Goal: Transaction & Acquisition: Purchase product/service

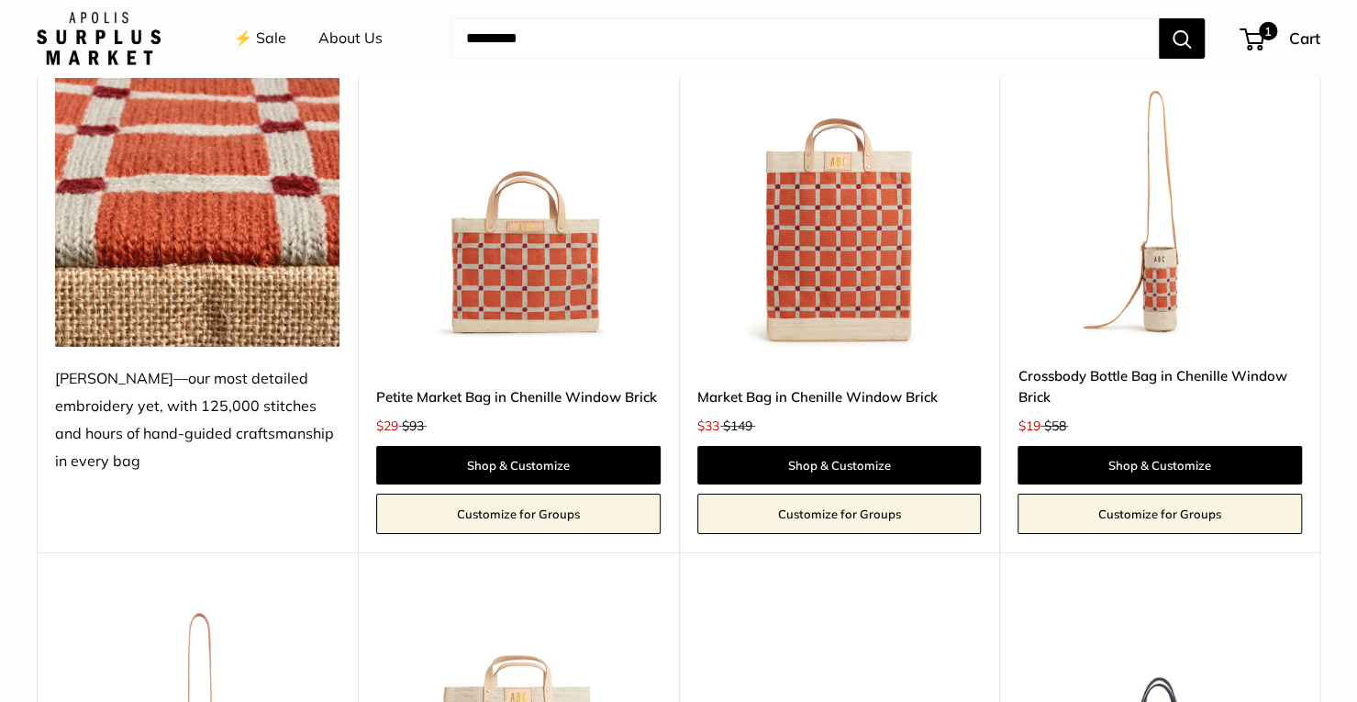
scroll to position [4036, 0]
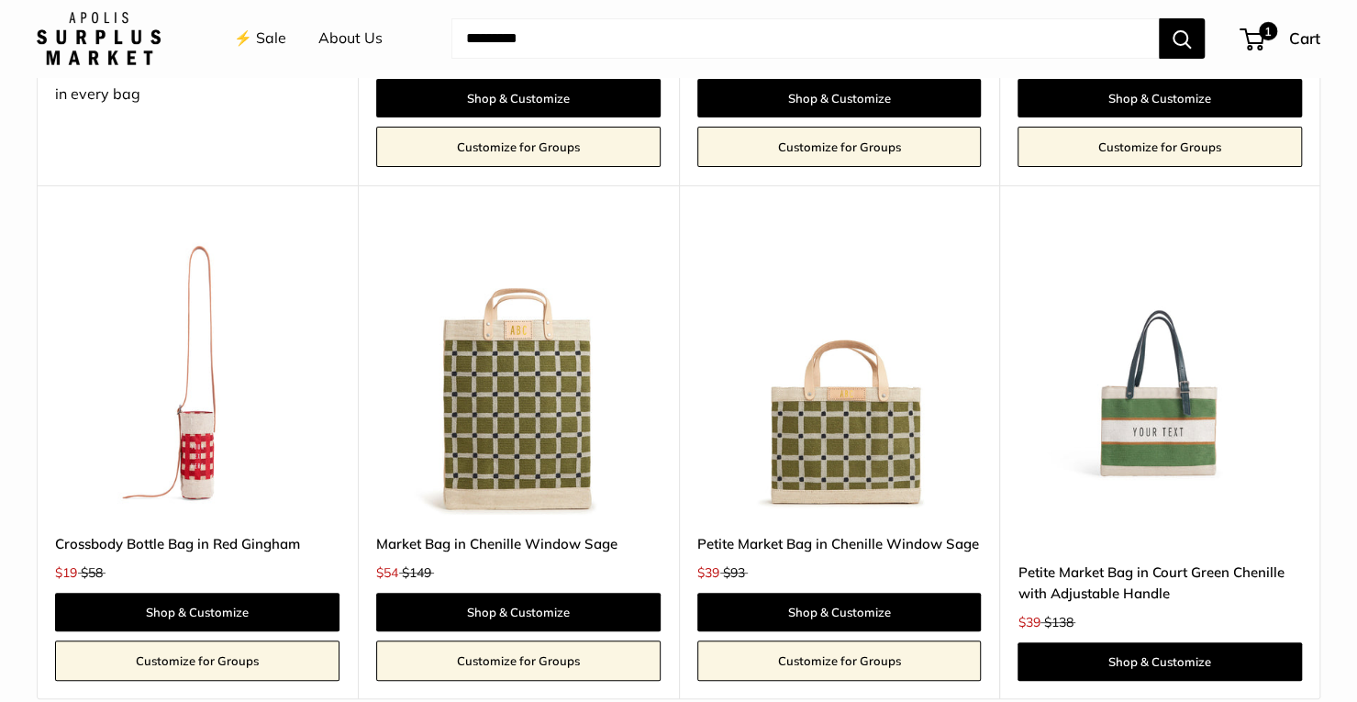
click at [191, 540] on link "Crossbody Bottle Bag in Red Gingham" at bounding box center [197, 543] width 284 height 21
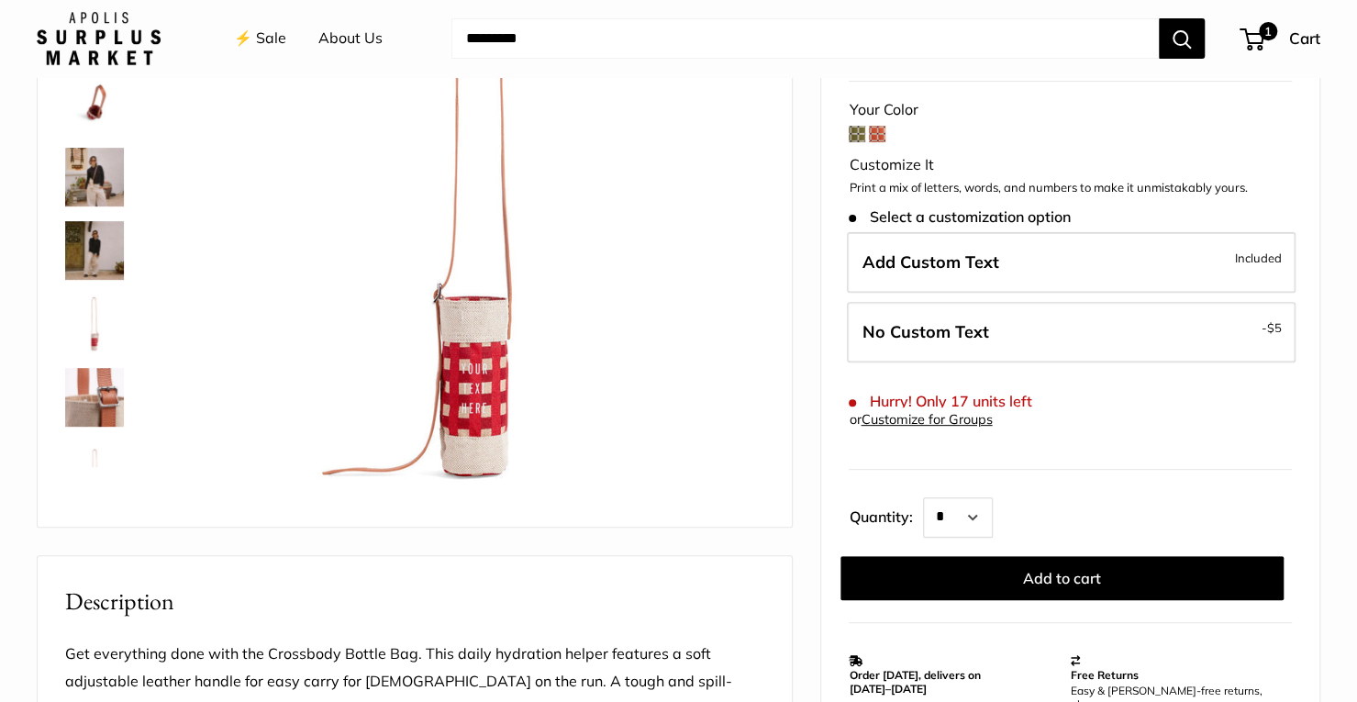
scroll to position [275, 0]
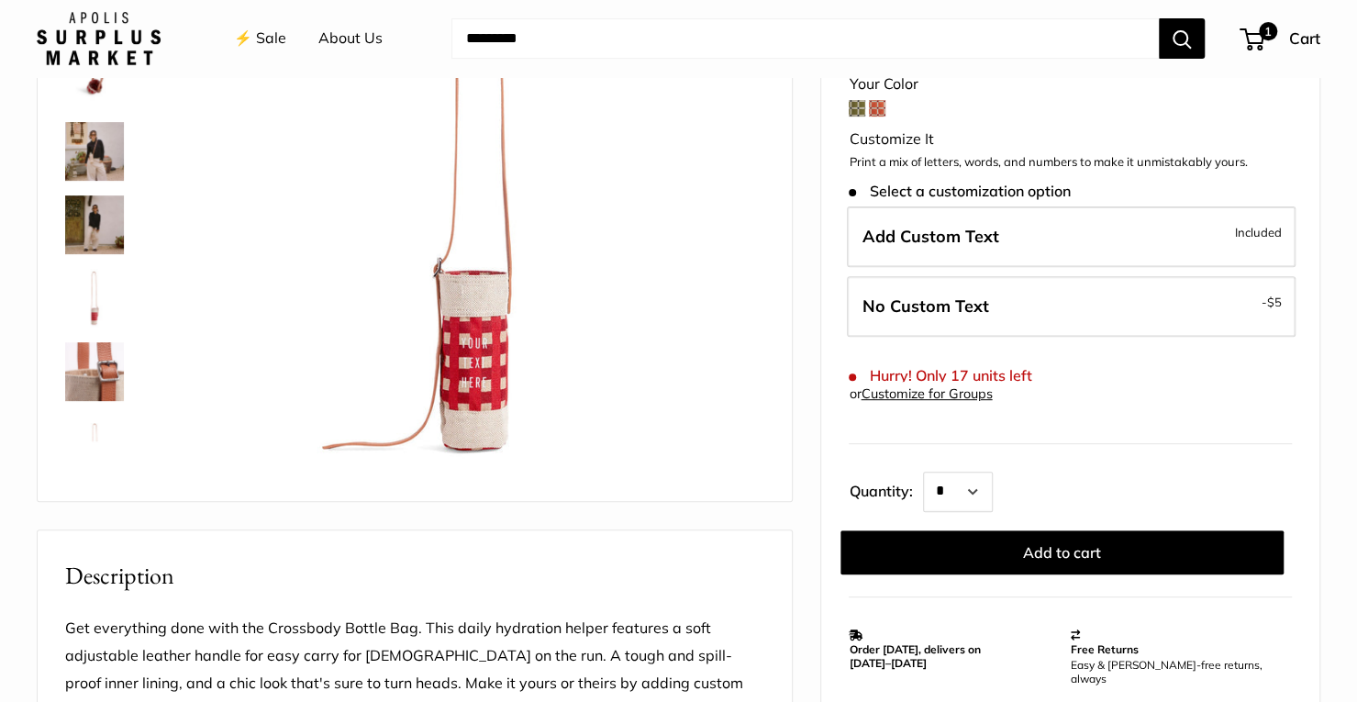
click at [71, 370] on img at bounding box center [94, 371] width 59 height 59
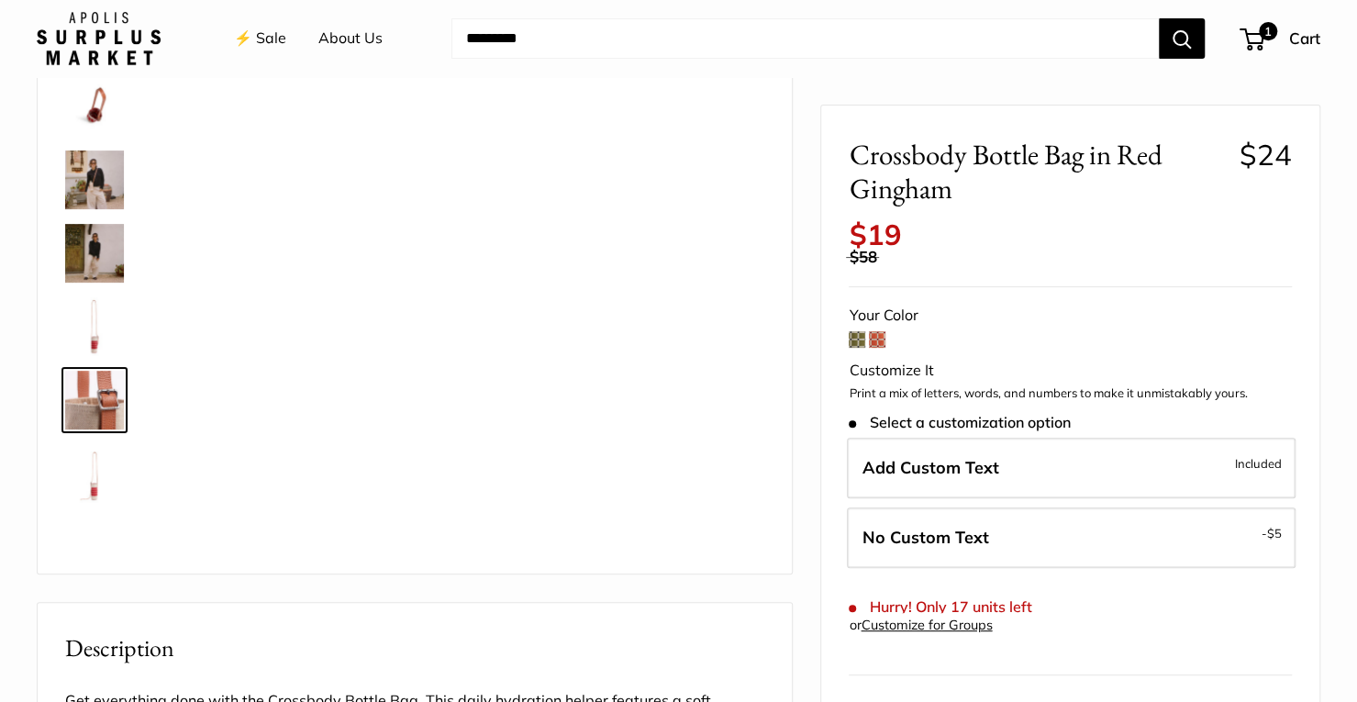
scroll to position [92, 0]
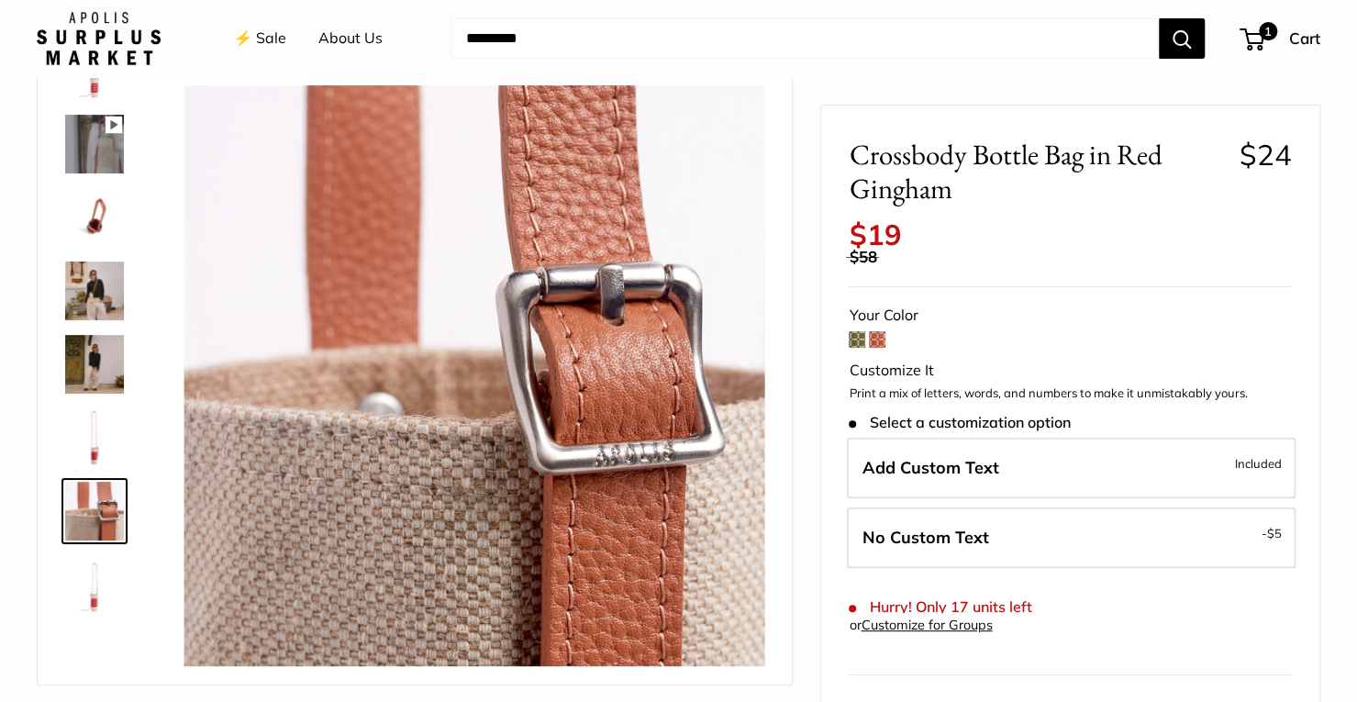
click at [85, 291] on img at bounding box center [94, 290] width 59 height 59
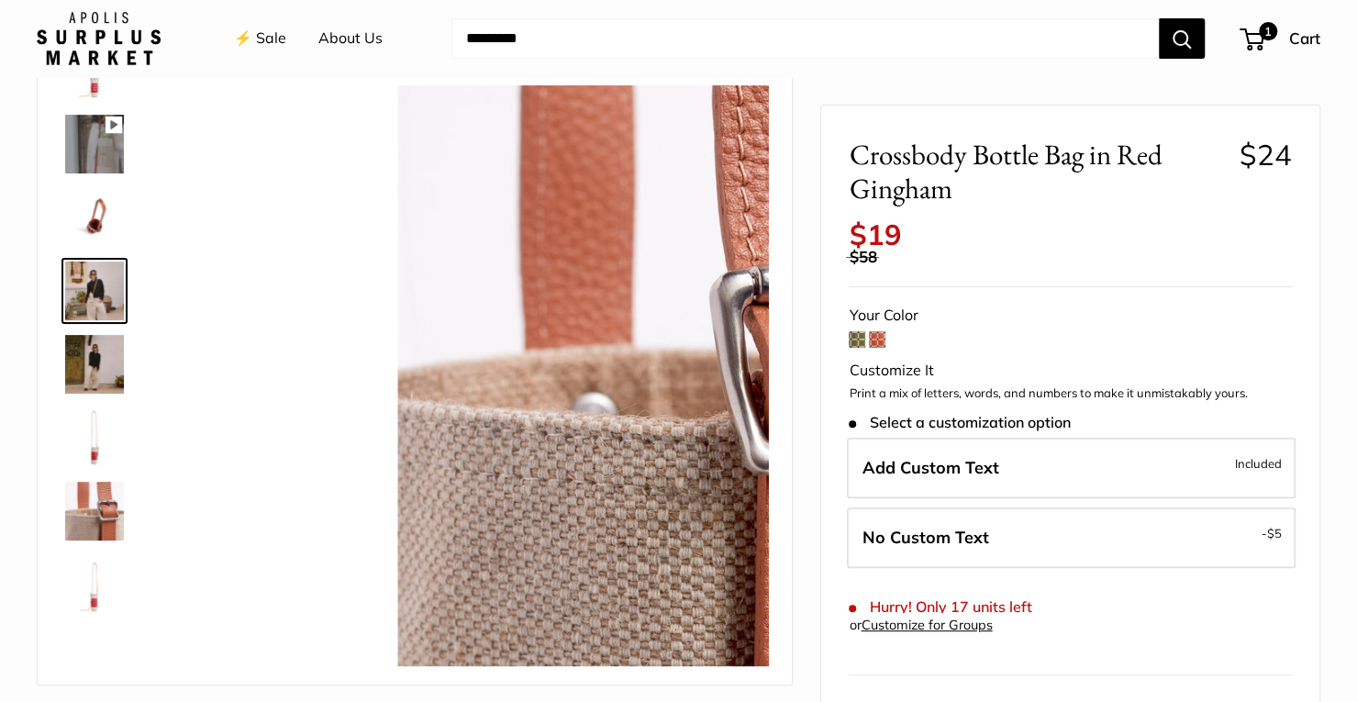
scroll to position [0, 0]
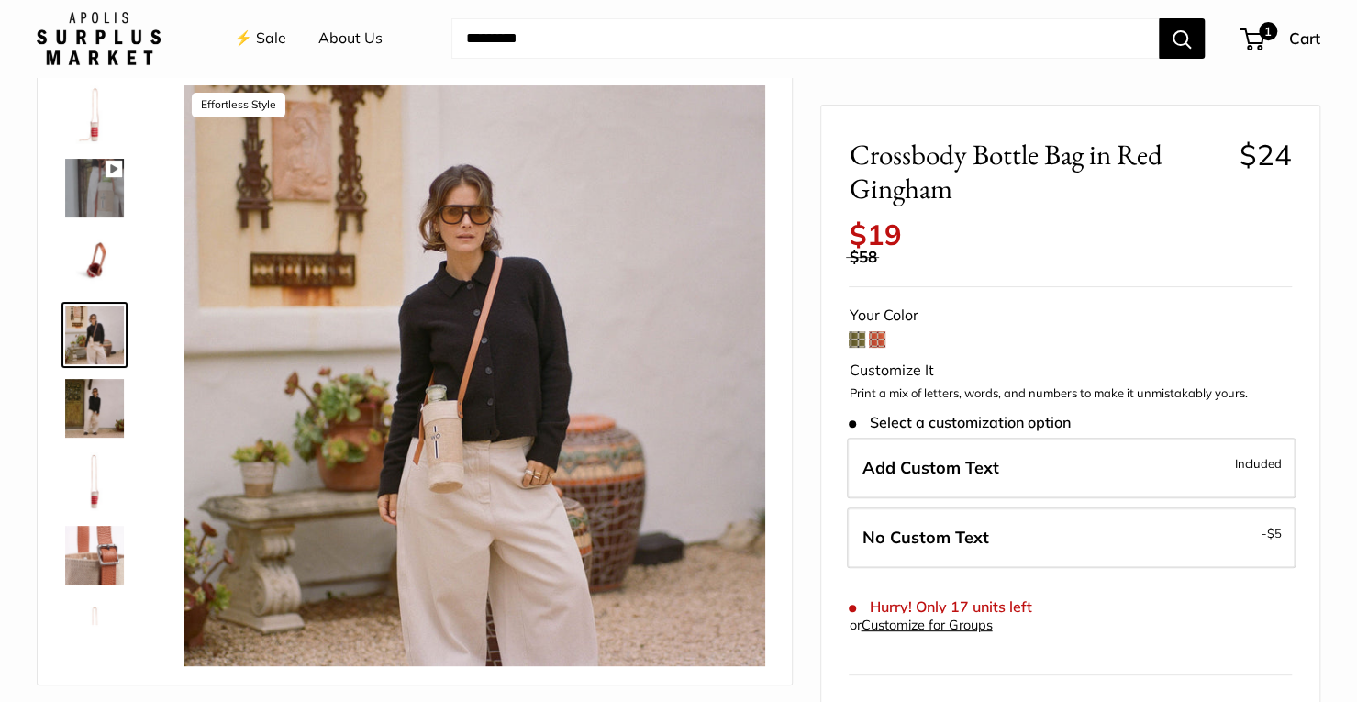
click at [40, 401] on div "Pause Play % buffered 00:00 Unmute Mute Exit fullscreen Enter fullscreen Play E…" at bounding box center [415, 371] width 754 height 627
click at [103, 417] on img at bounding box center [94, 408] width 59 height 59
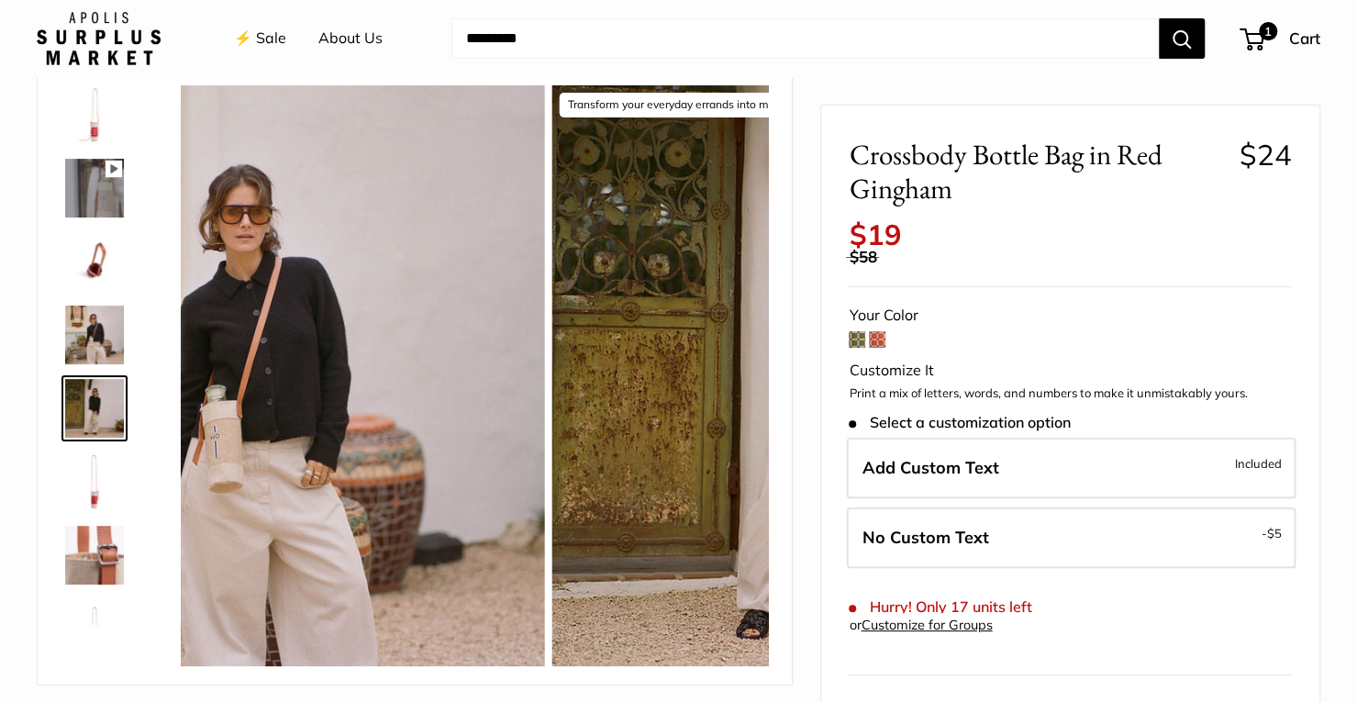
scroll to position [44, 0]
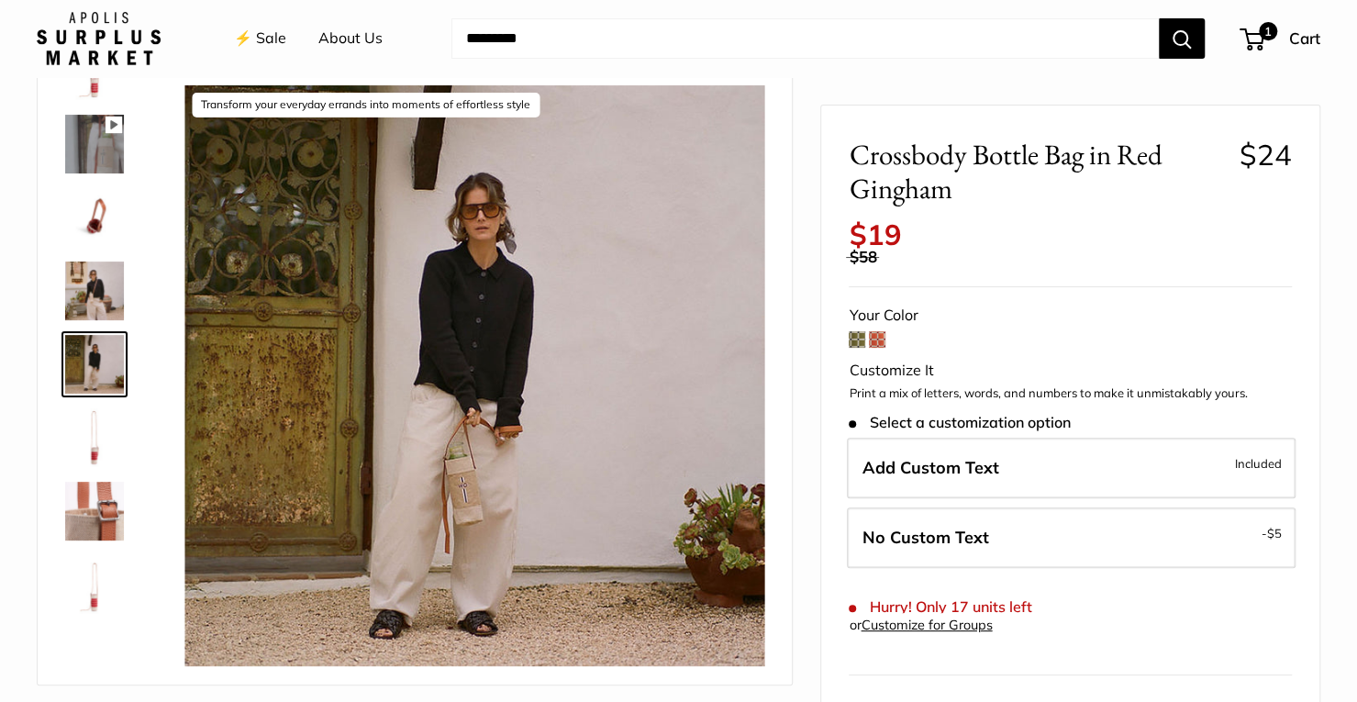
click at [99, 529] on img at bounding box center [94, 511] width 59 height 59
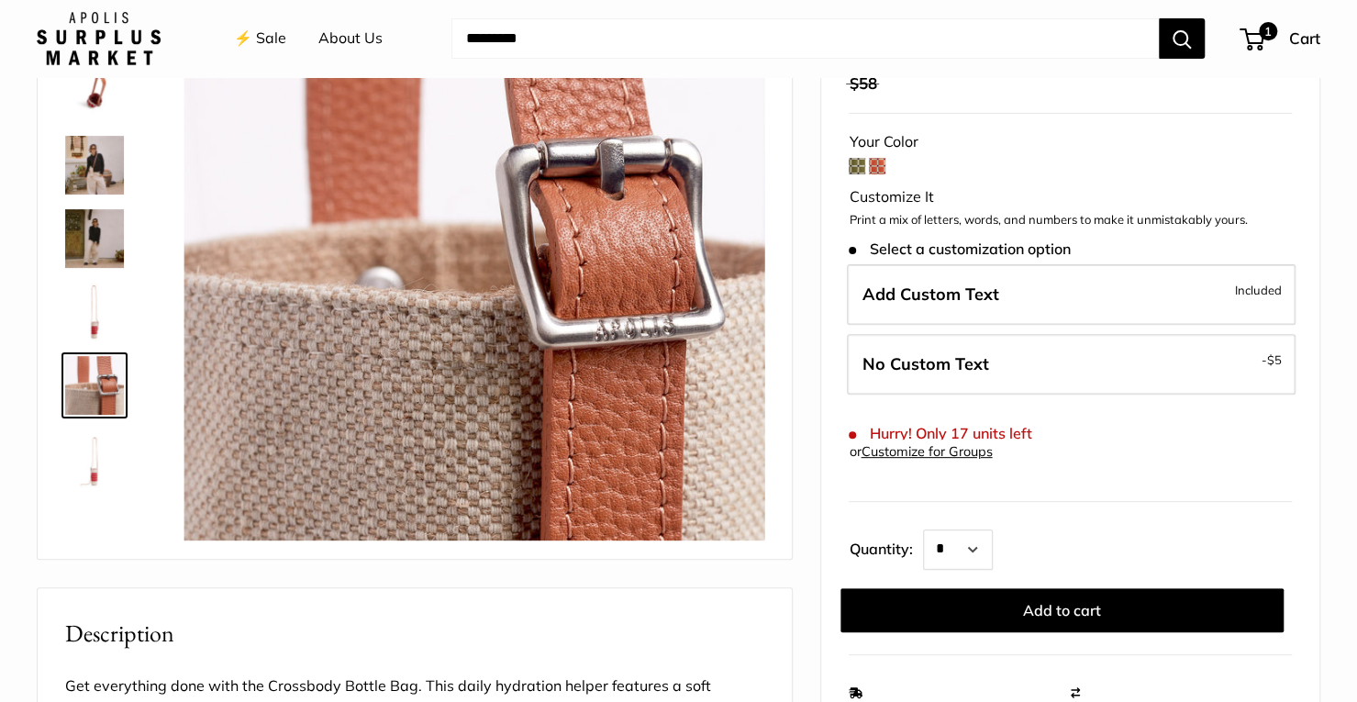
scroll to position [0, 0]
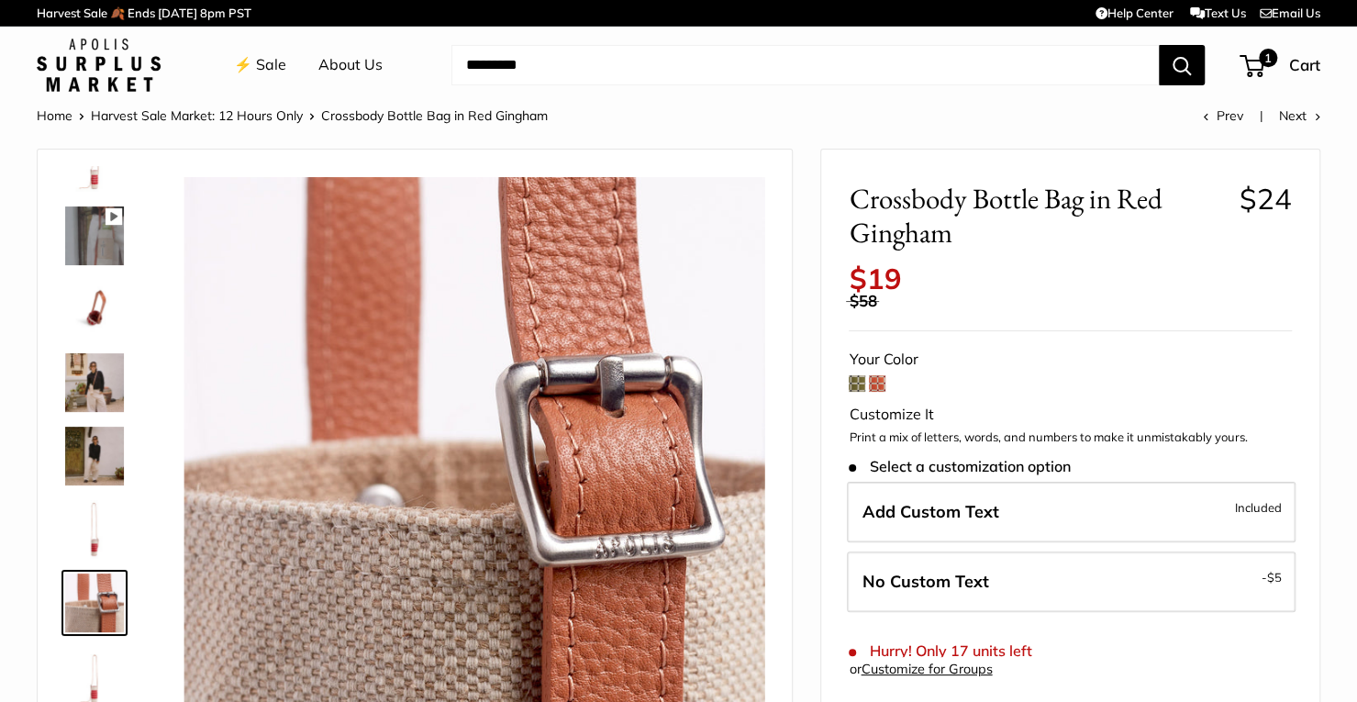
click at [83, 327] on img at bounding box center [94, 309] width 59 height 59
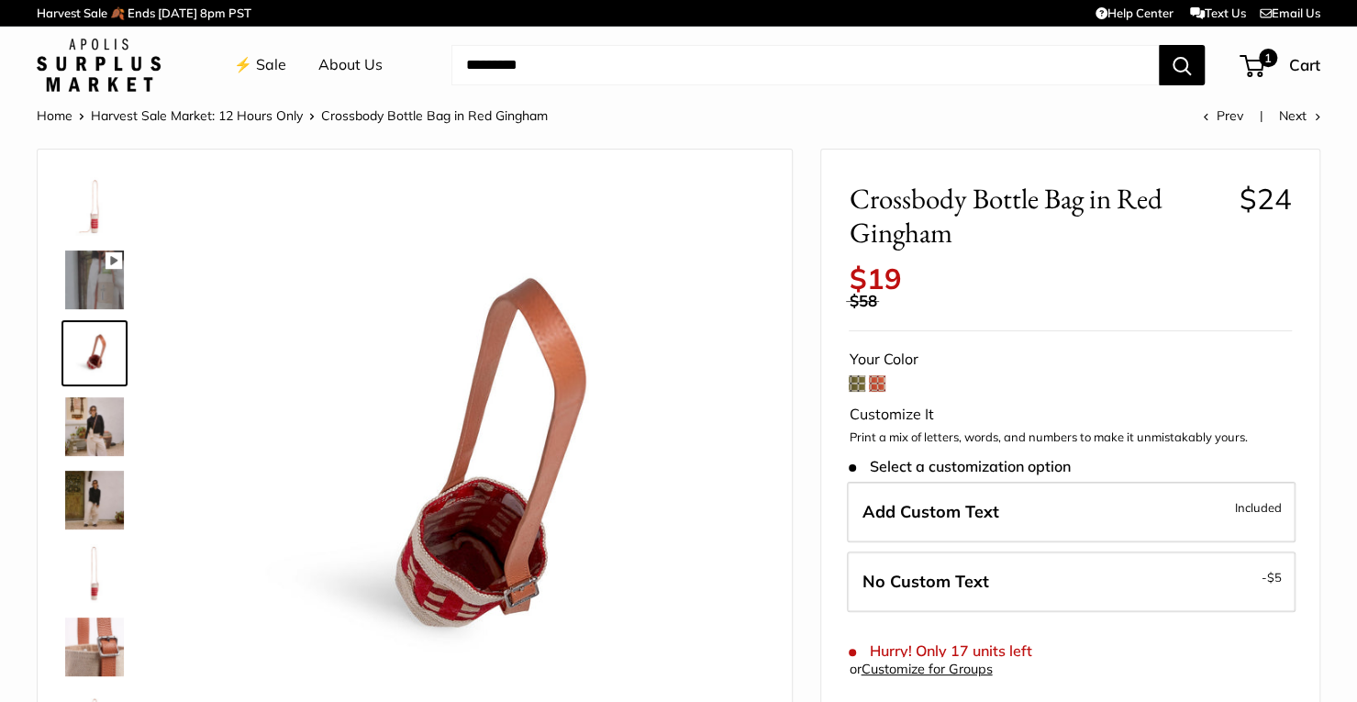
scroll to position [275, 0]
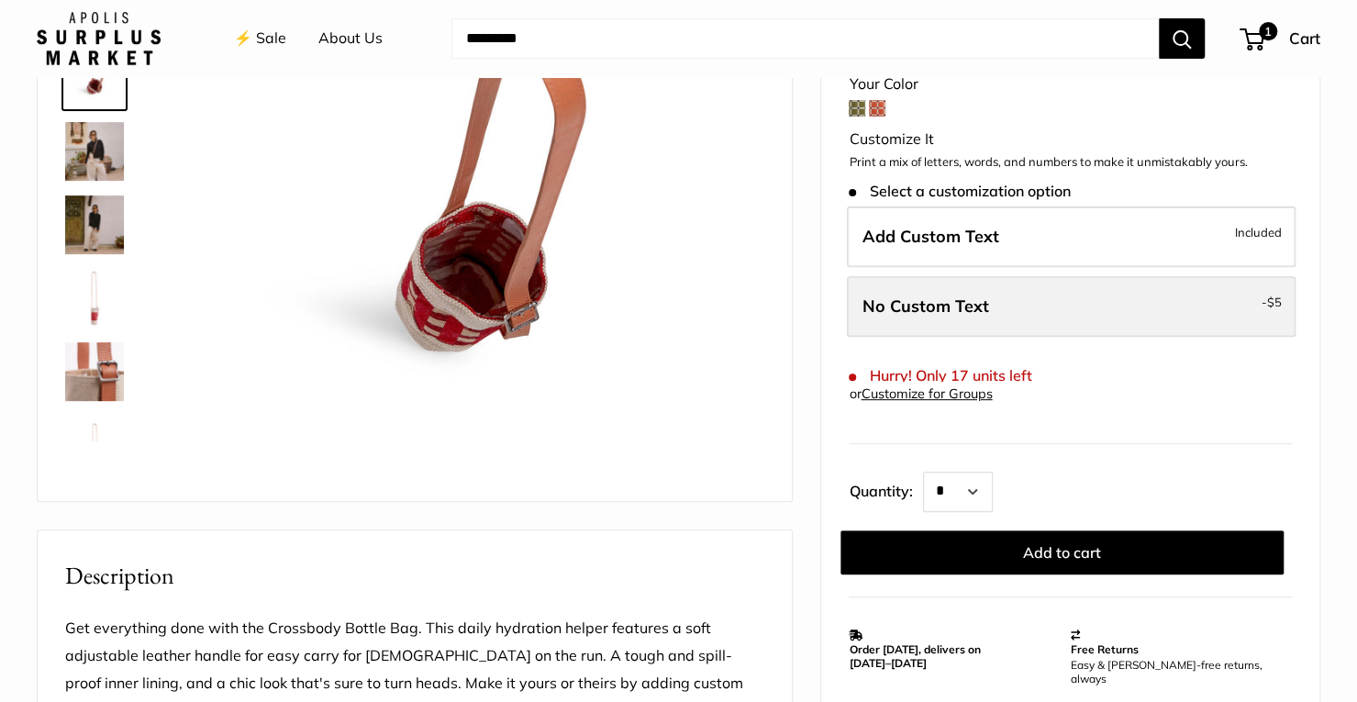
click at [1091, 309] on label "No Custom Text - $5" at bounding box center [1071, 306] width 449 height 61
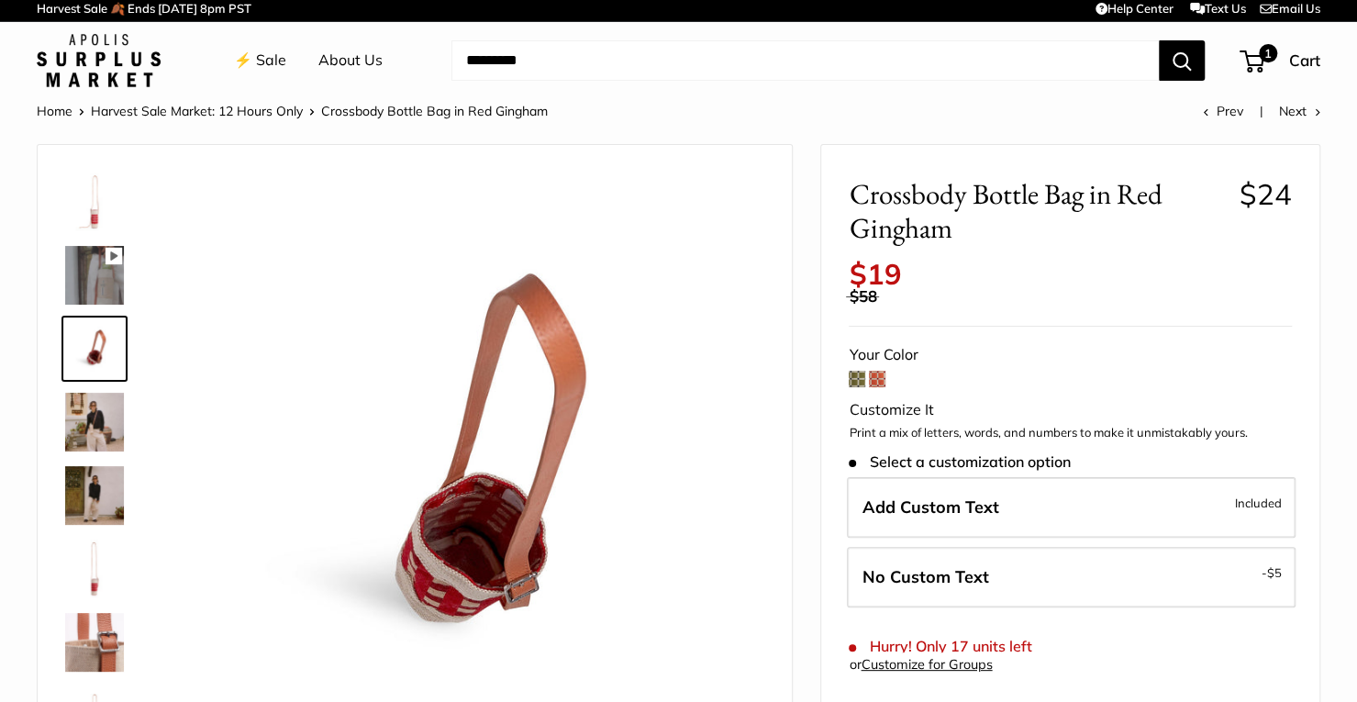
scroll to position [0, 0]
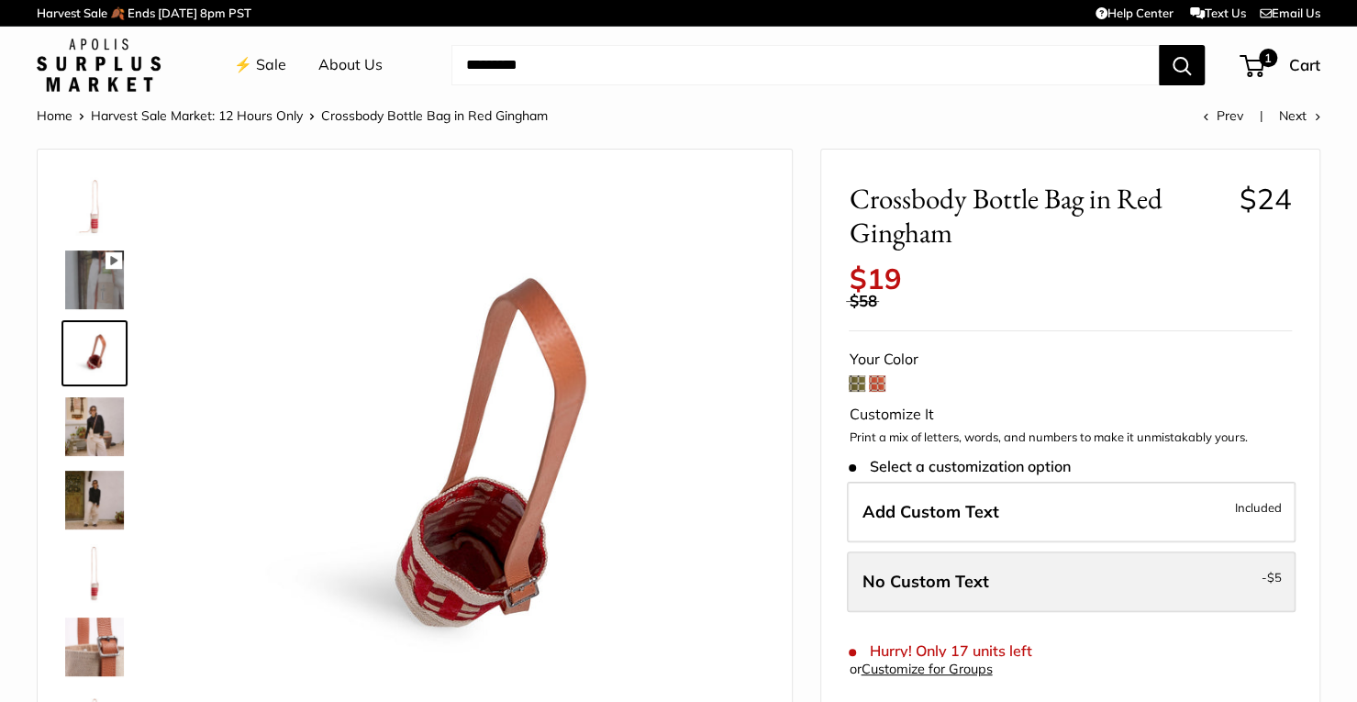
click at [933, 575] on span "No Custom Text" at bounding box center [924, 581] width 127 height 21
click at [973, 586] on span "No Custom Text" at bounding box center [924, 581] width 127 height 21
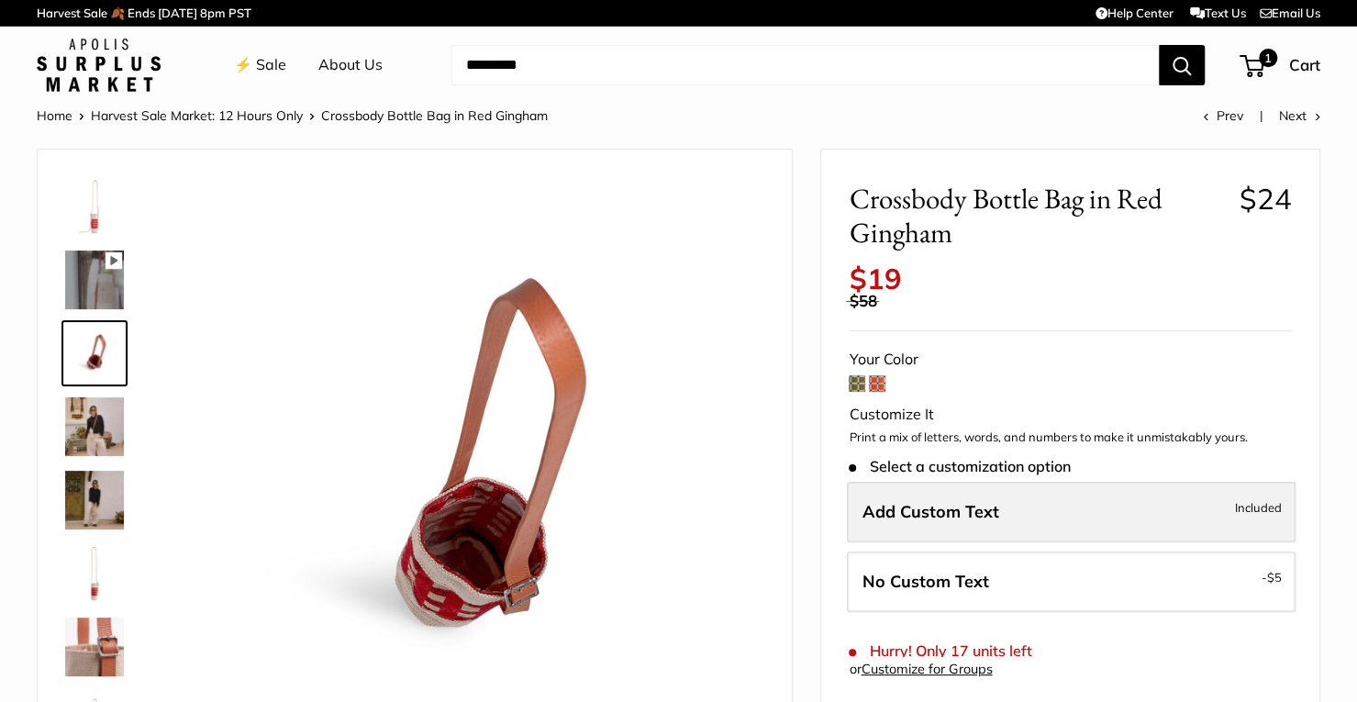
click at [991, 530] on label "Add Custom Text Included" at bounding box center [1071, 512] width 449 height 61
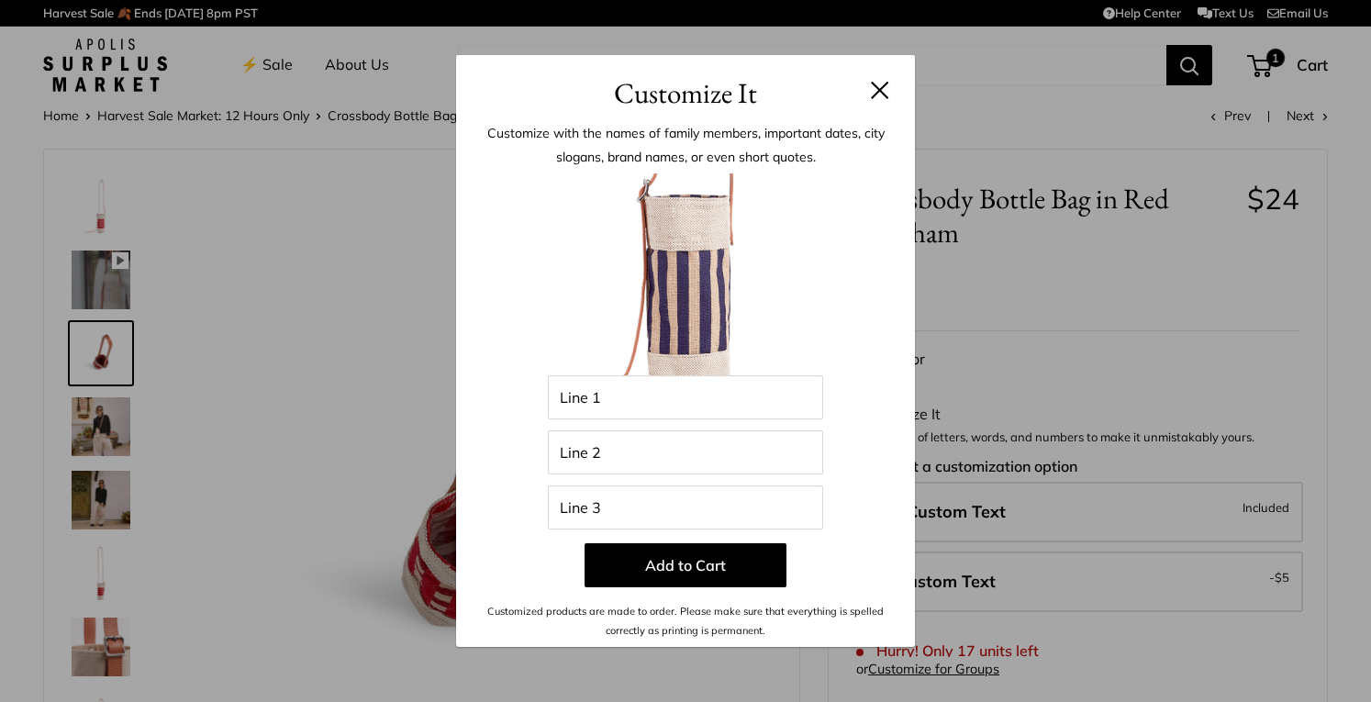
click at [884, 89] on button at bounding box center [880, 90] width 18 height 18
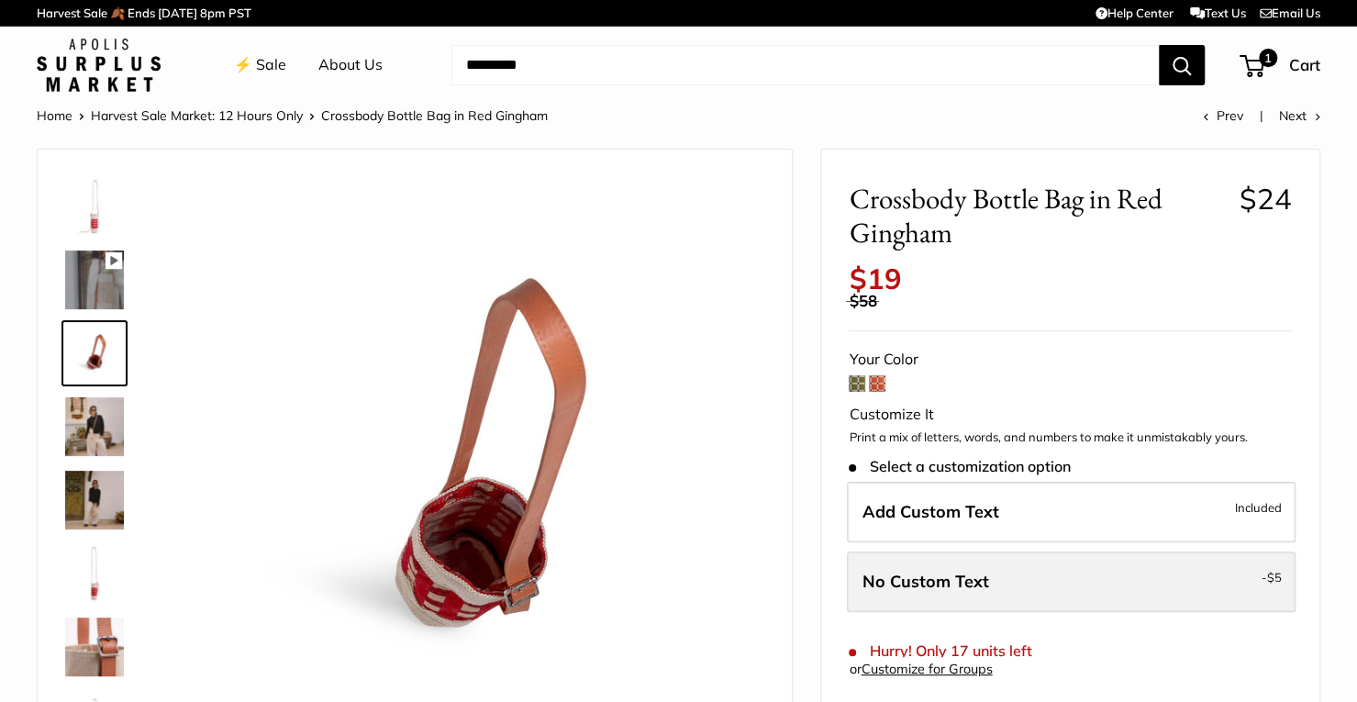
click at [1059, 562] on label "No Custom Text - $5" at bounding box center [1071, 581] width 449 height 61
click at [1279, 578] on span "$5" at bounding box center [1274, 577] width 15 height 15
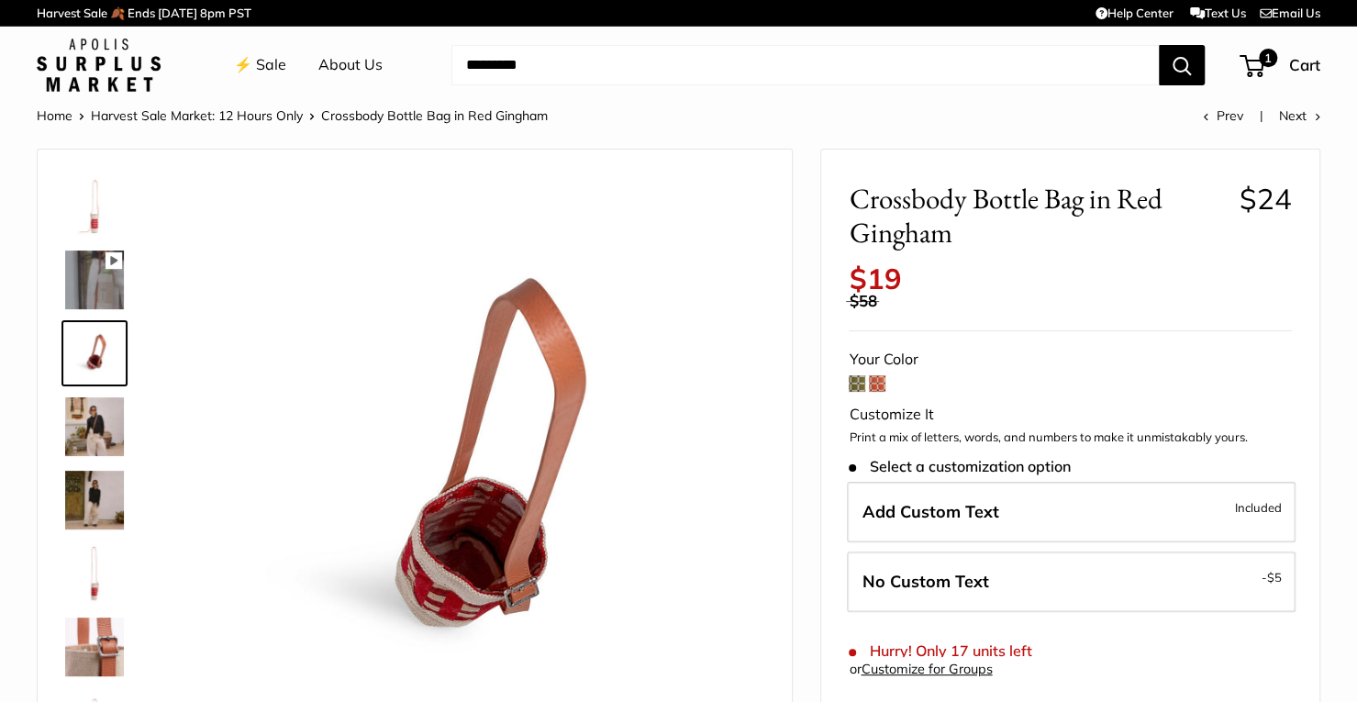
click at [108, 71] on img at bounding box center [99, 65] width 124 height 53
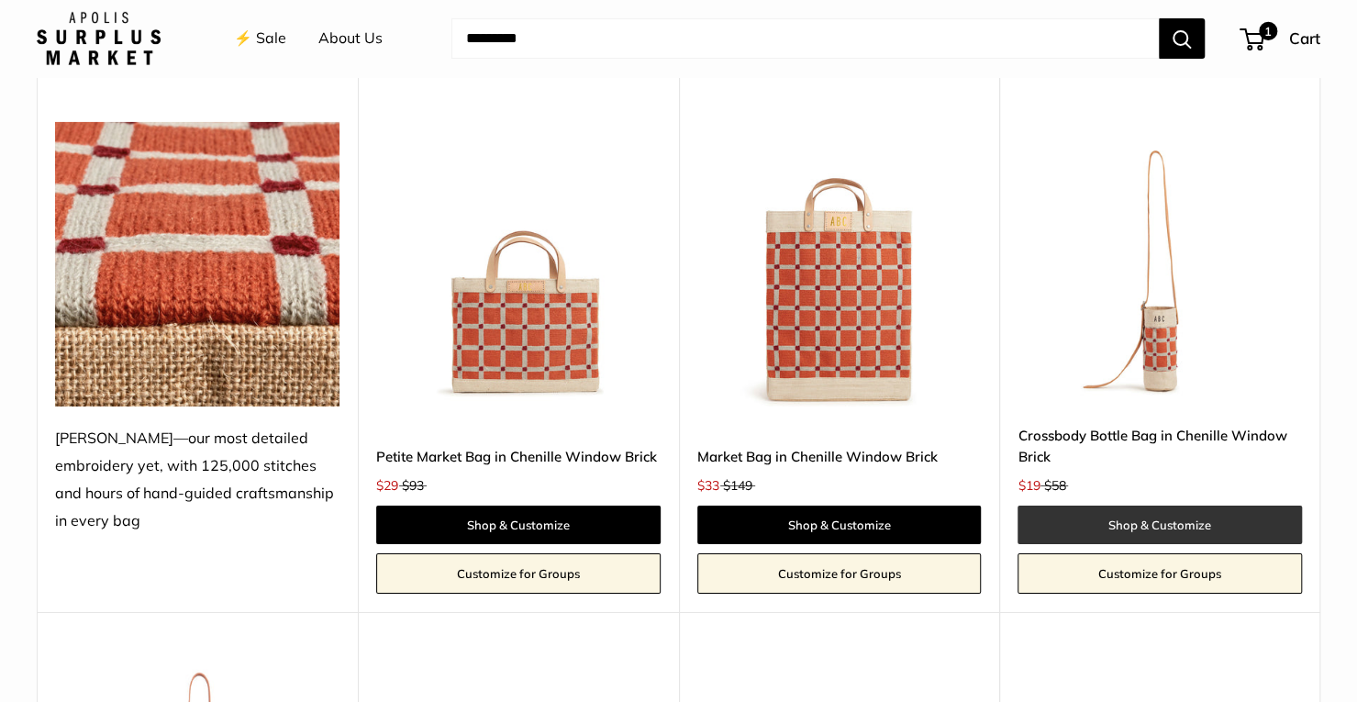
scroll to position [3761, 0]
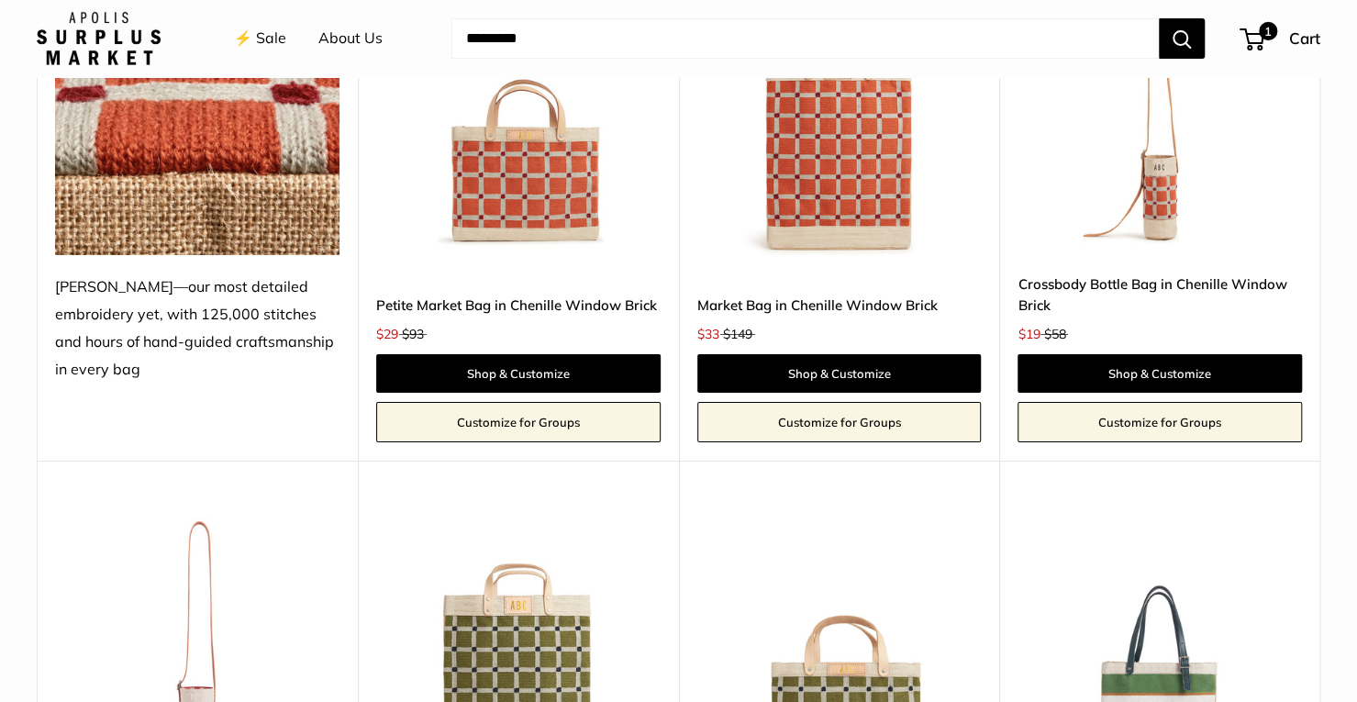
click at [0, 0] on img at bounding box center [0, 0] width 0 height 0
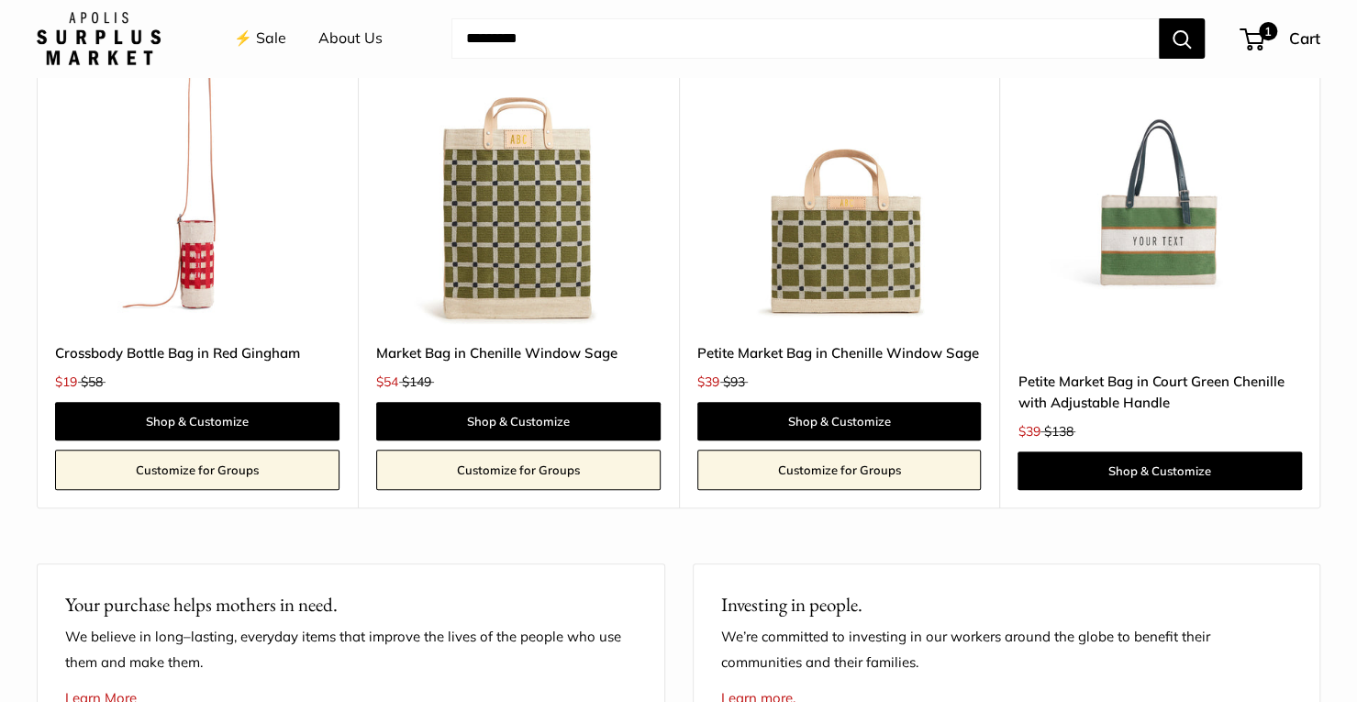
scroll to position [4127, 0]
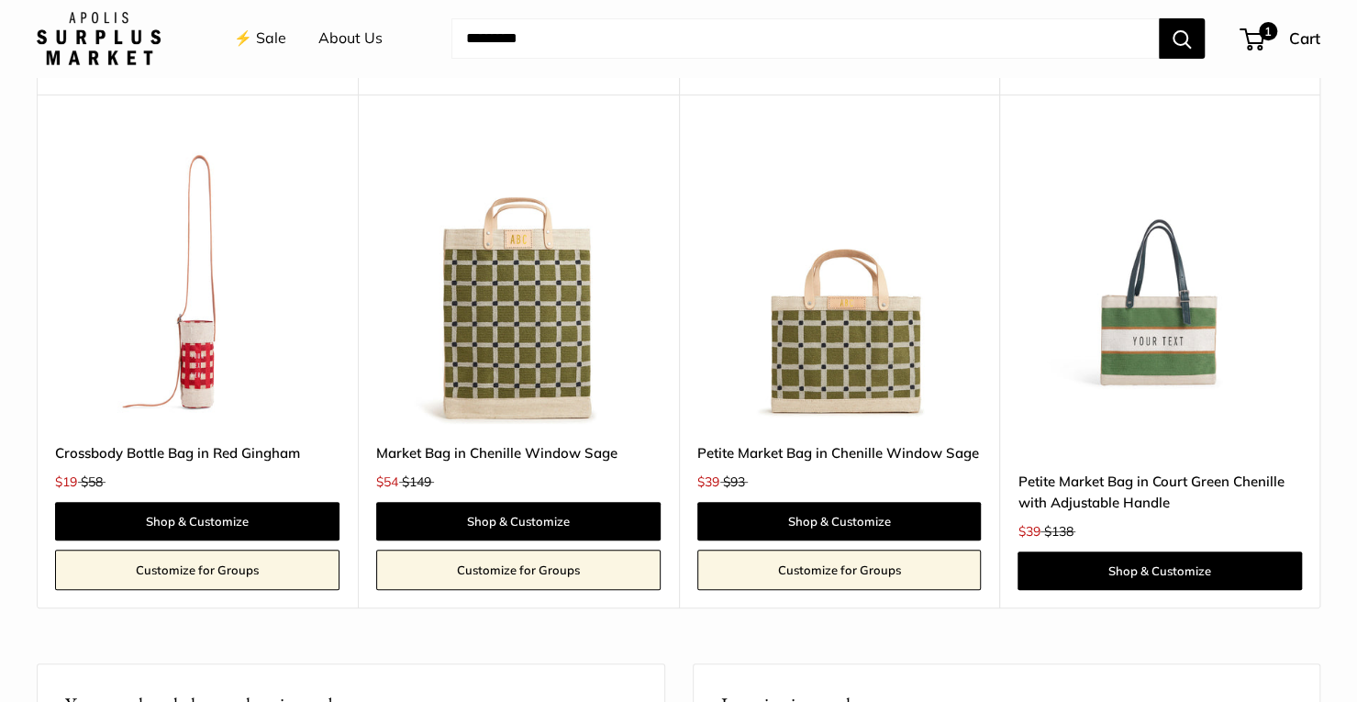
click at [207, 451] on link "Crossbody Bottle Bag in Red Gingham" at bounding box center [197, 452] width 284 height 21
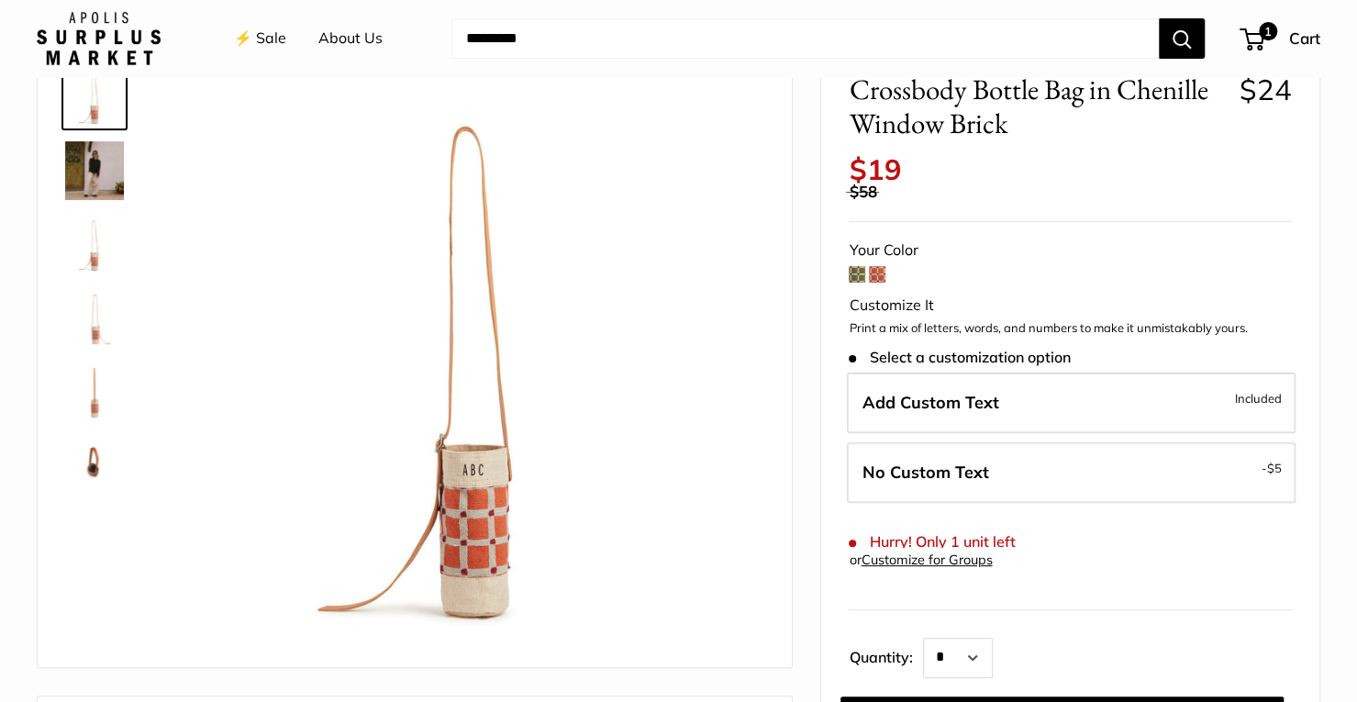
scroll to position [92, 0]
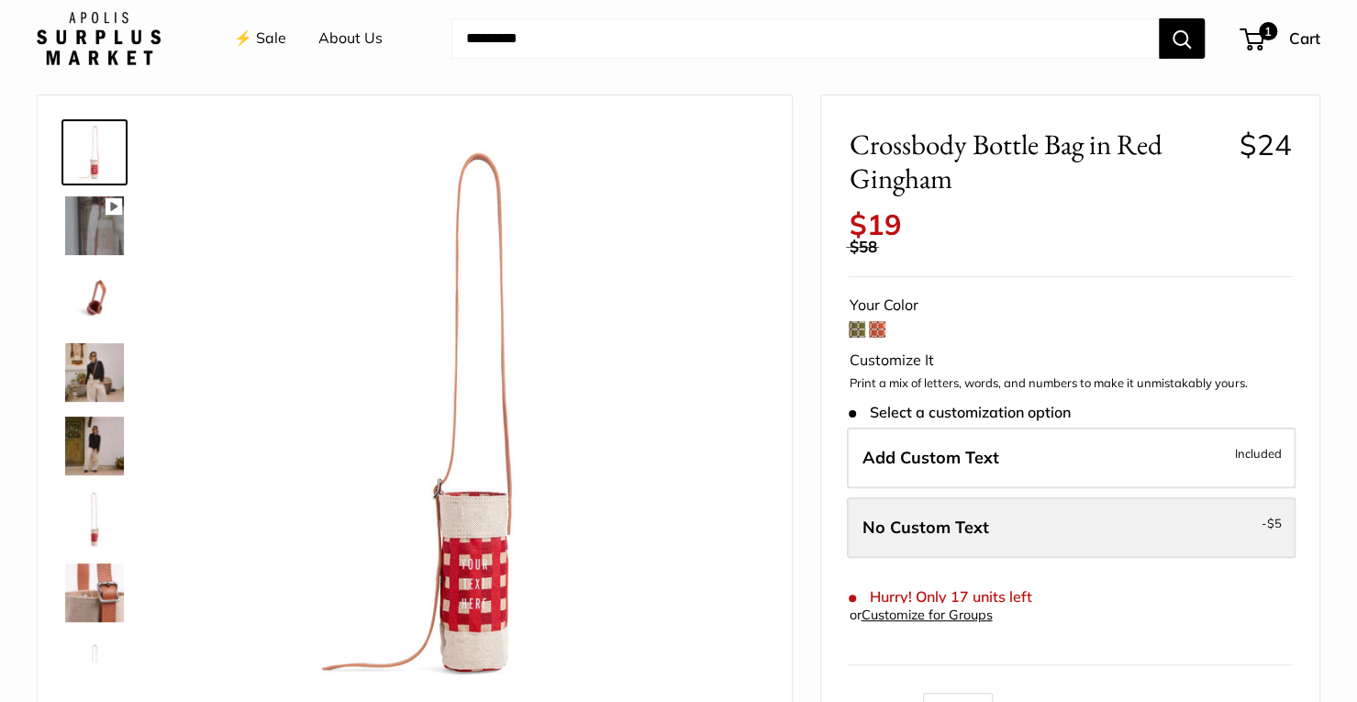
scroll to position [92, 0]
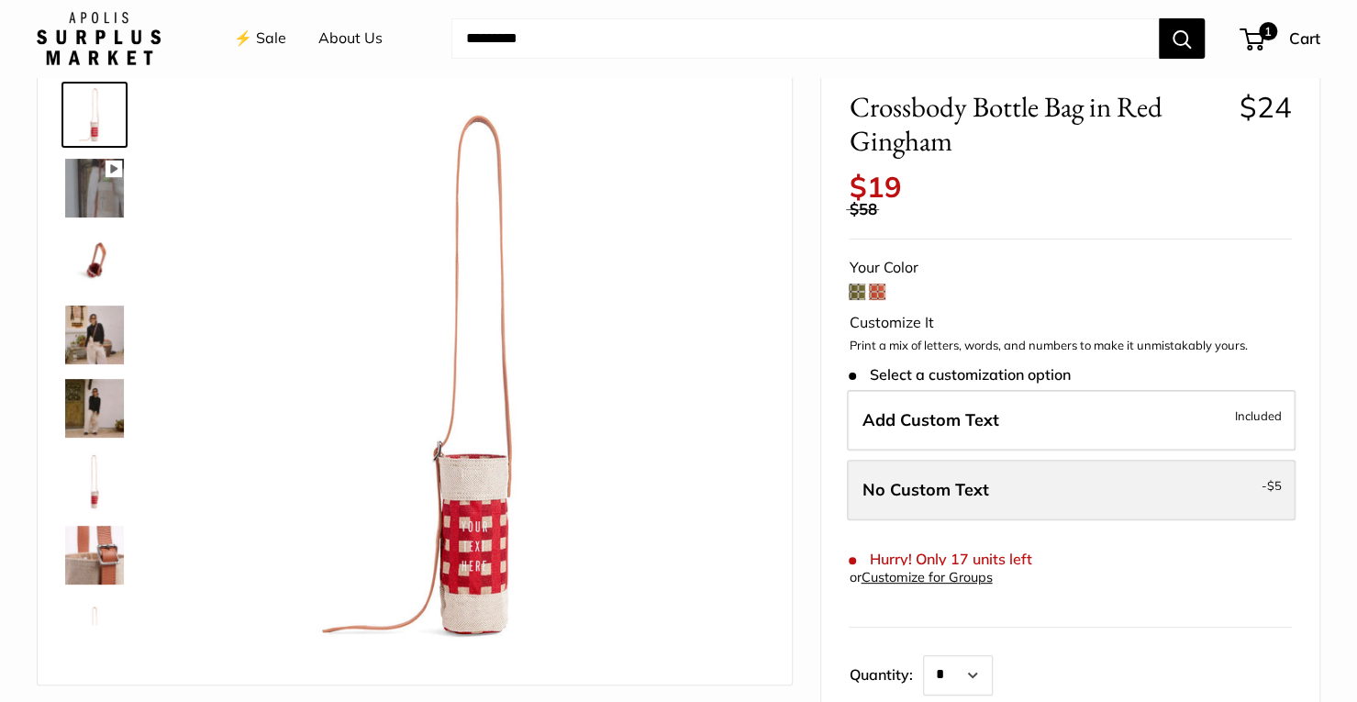
click at [1217, 494] on label "No Custom Text - $5" at bounding box center [1071, 490] width 449 height 61
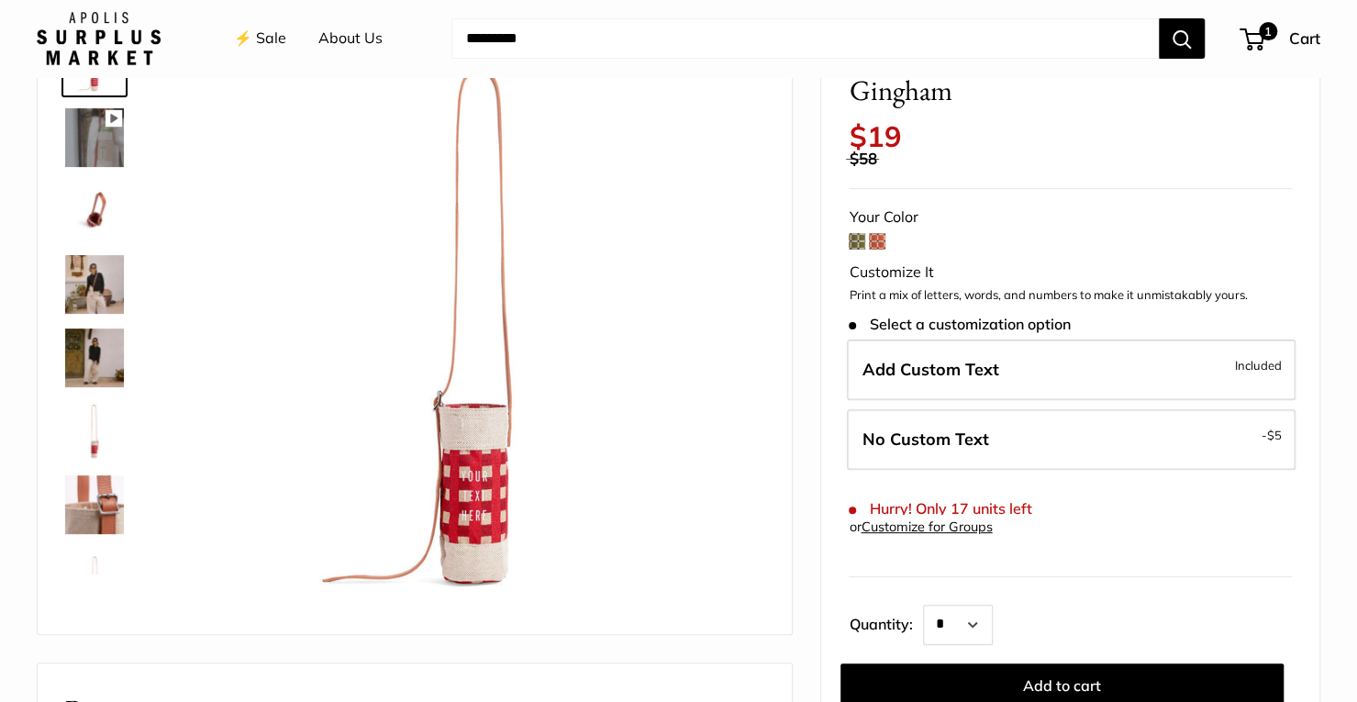
scroll to position [183, 0]
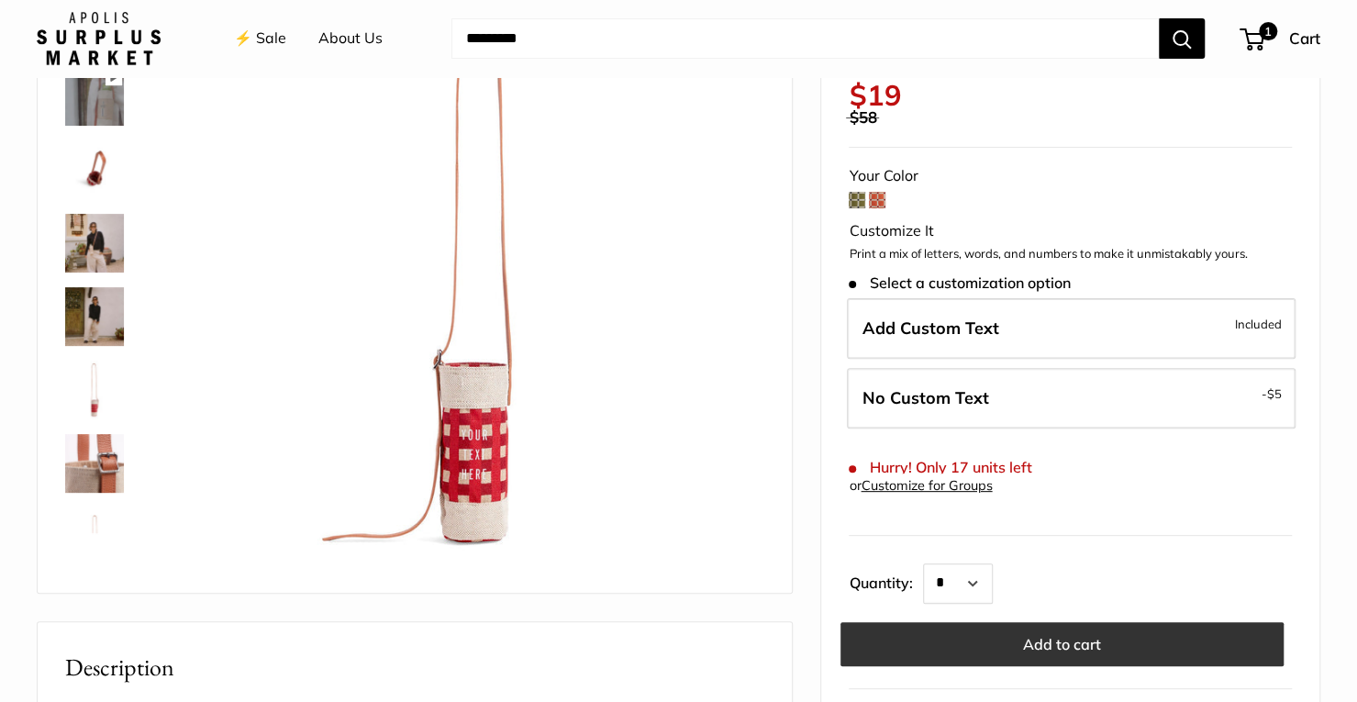
click at [1048, 636] on button "Add to cart" at bounding box center [1061, 644] width 443 height 44
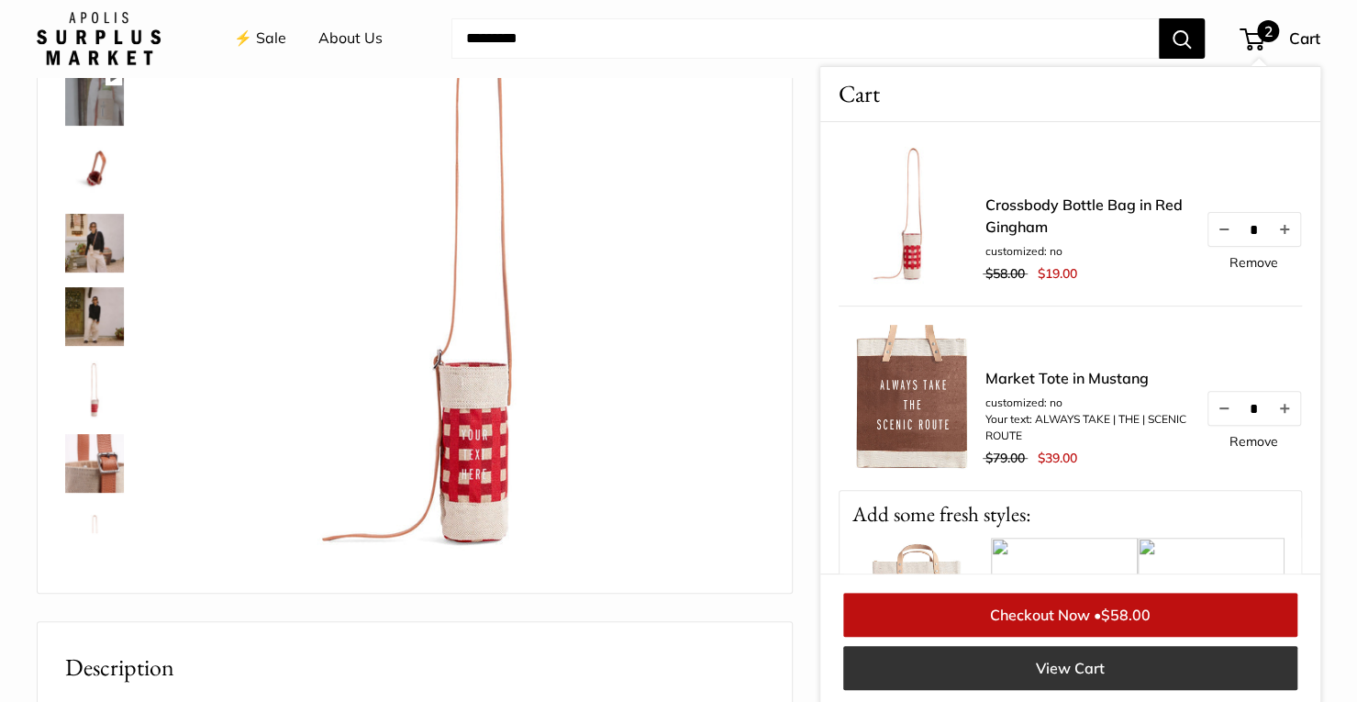
click at [1000, 677] on link "View Cart" at bounding box center [1070, 668] width 454 height 44
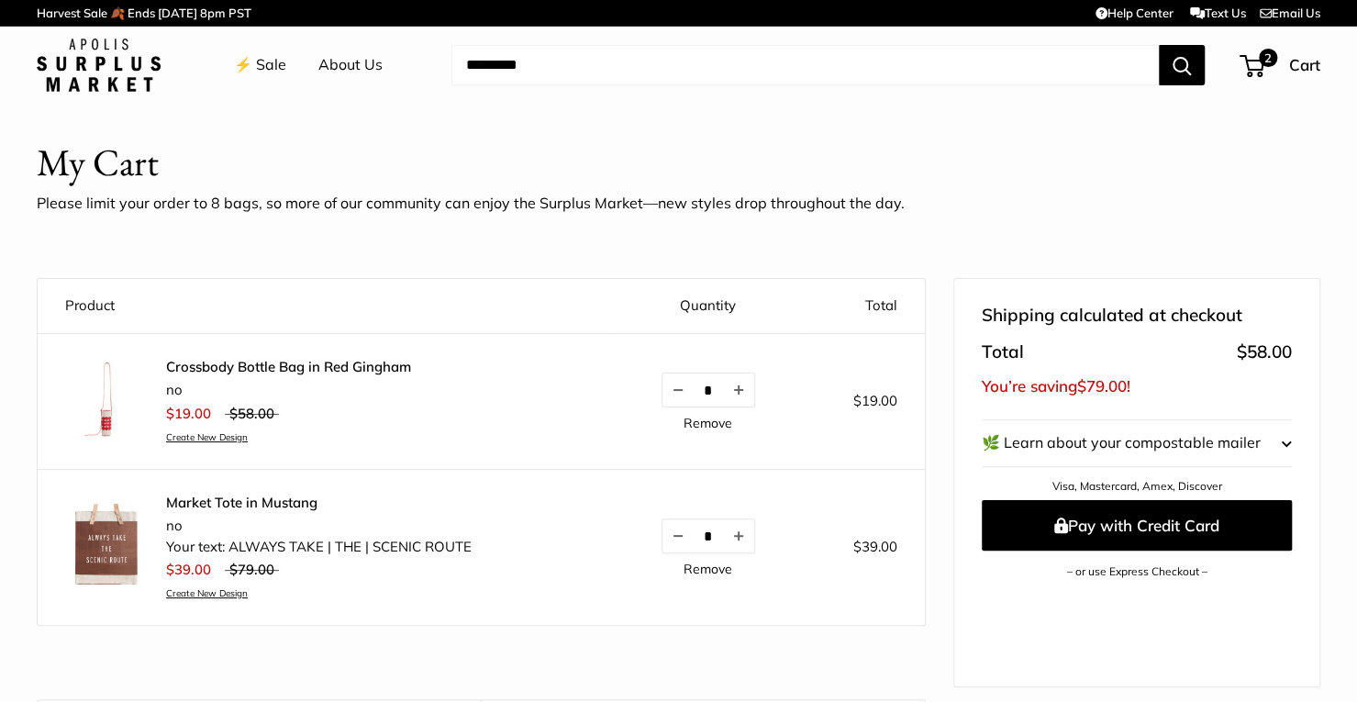
click at [229, 438] on link "Create New Design" at bounding box center [288, 437] width 245 height 12
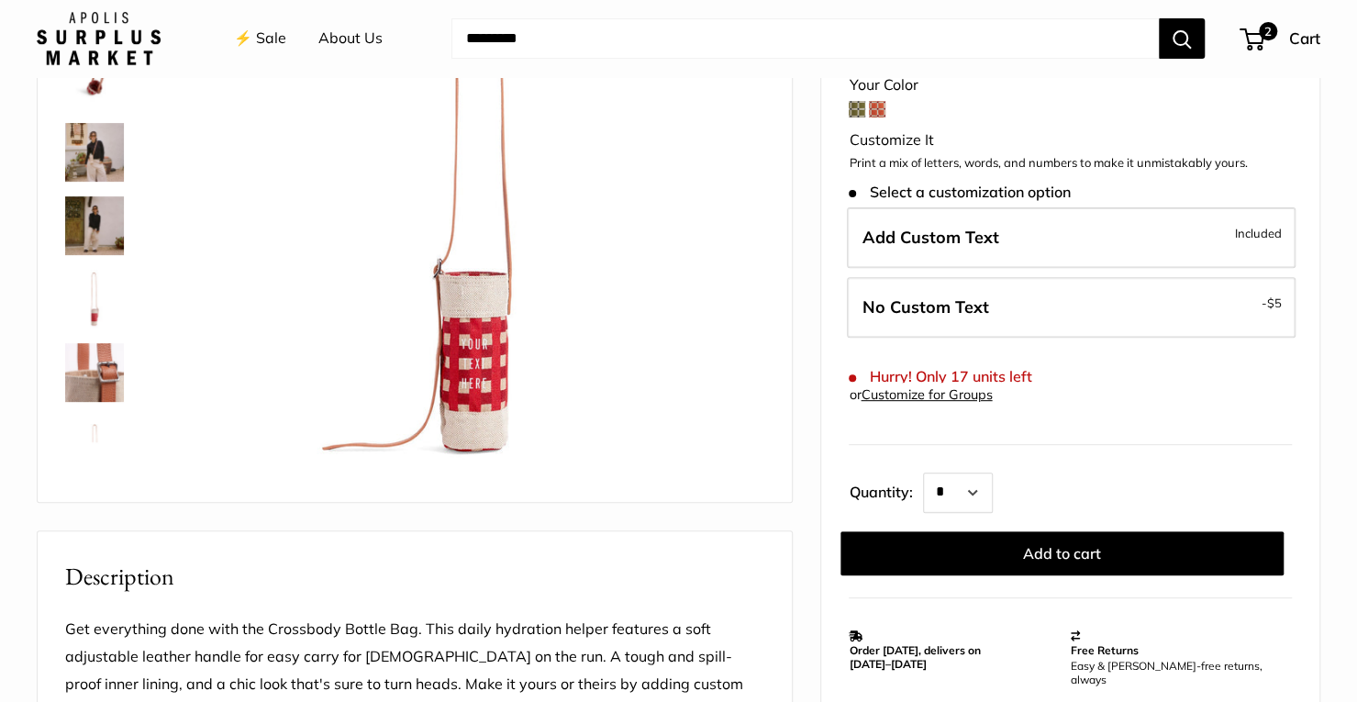
scroll to position [275, 0]
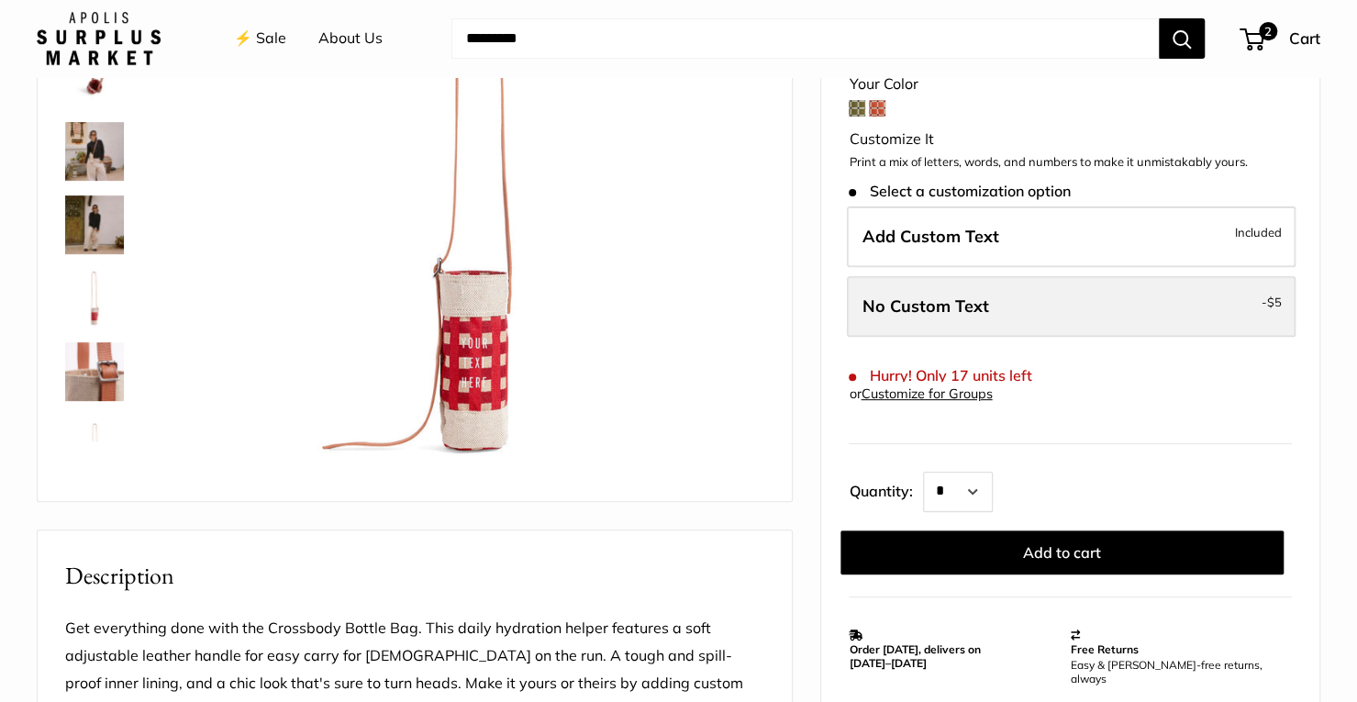
click at [978, 309] on span "No Custom Text" at bounding box center [924, 305] width 127 height 21
click at [1036, 307] on label "No Custom Text - $5" at bounding box center [1071, 306] width 449 height 61
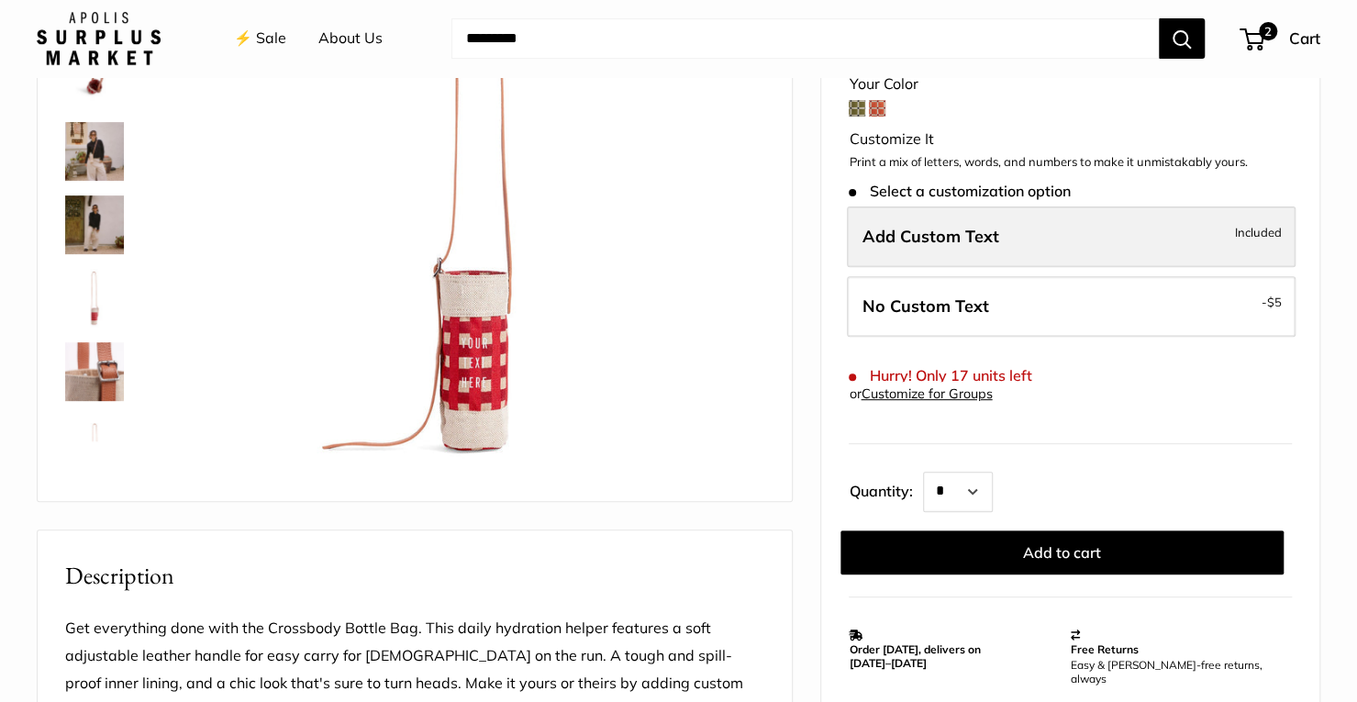
click at [1018, 249] on label "Add Custom Text Included" at bounding box center [1071, 236] width 449 height 61
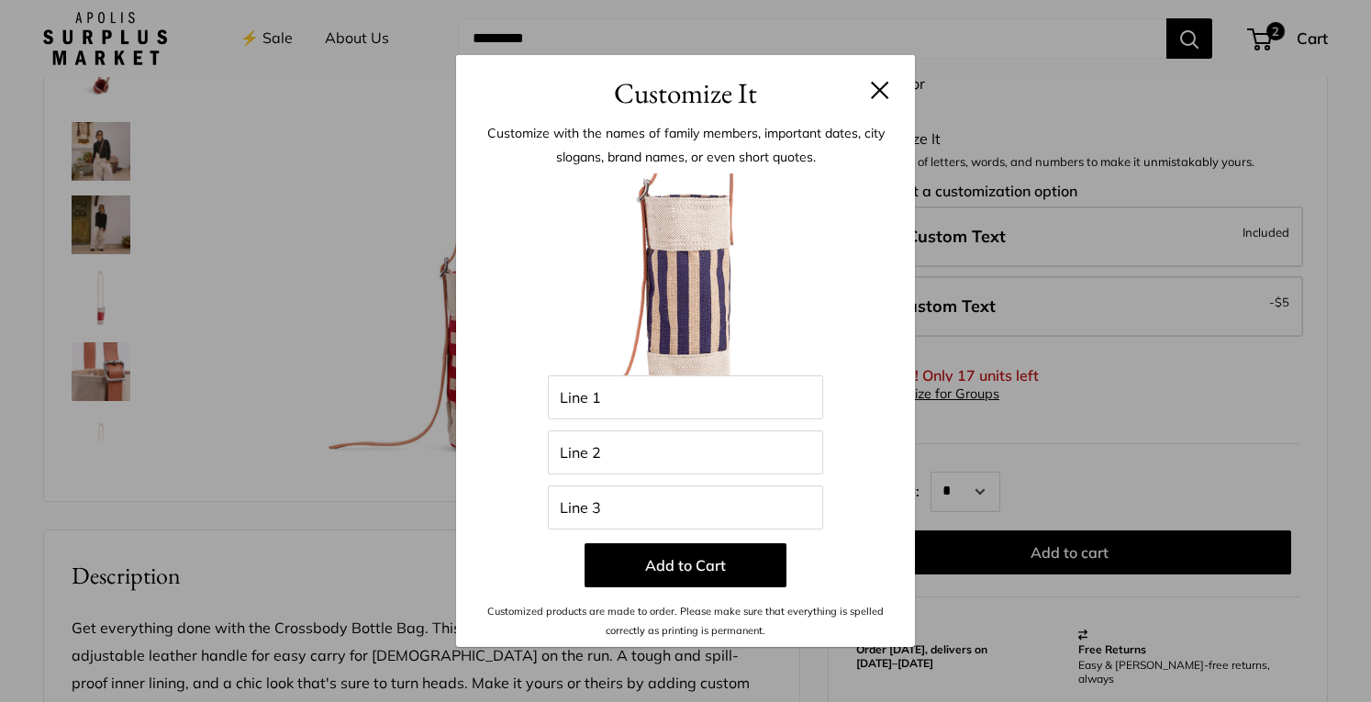
click at [879, 96] on button at bounding box center [880, 90] width 18 height 18
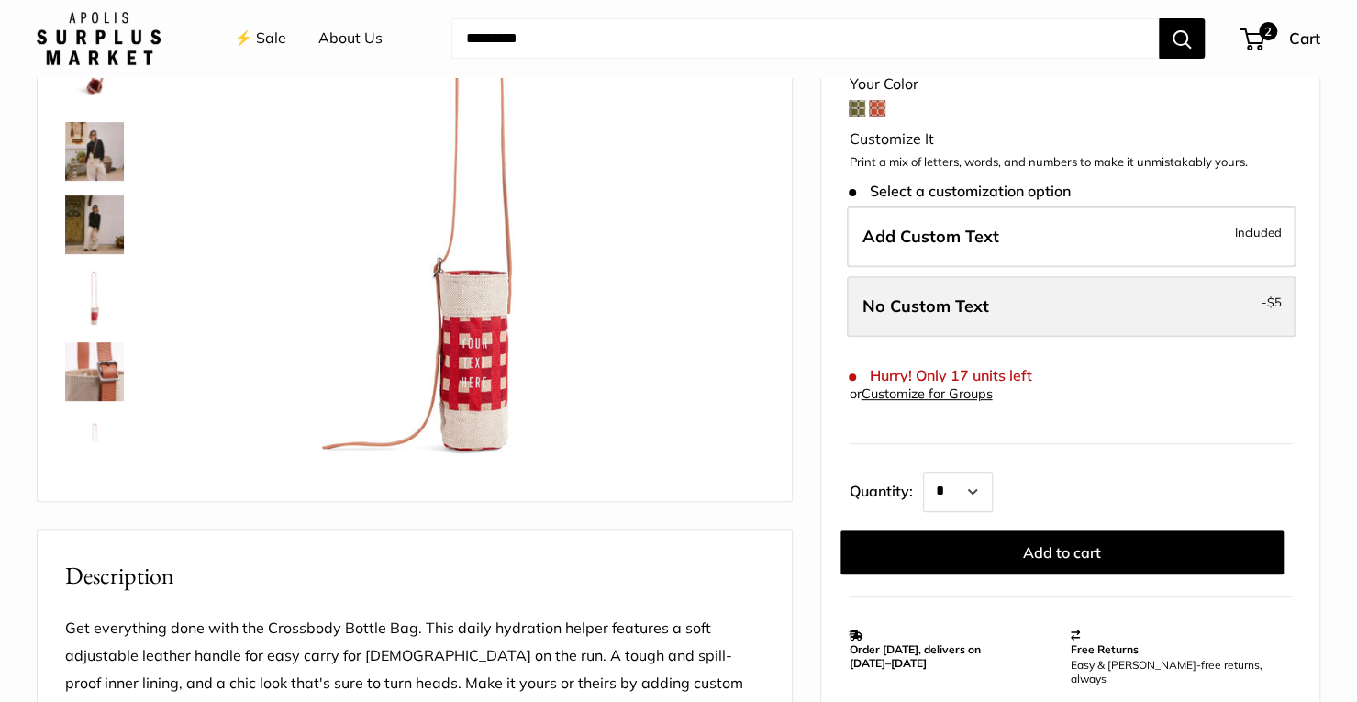
click at [993, 300] on label "No Custom Text - $5" at bounding box center [1071, 306] width 449 height 61
click at [953, 305] on span "No Custom Text" at bounding box center [924, 305] width 127 height 21
click at [1279, 302] on span "$5" at bounding box center [1274, 301] width 15 height 15
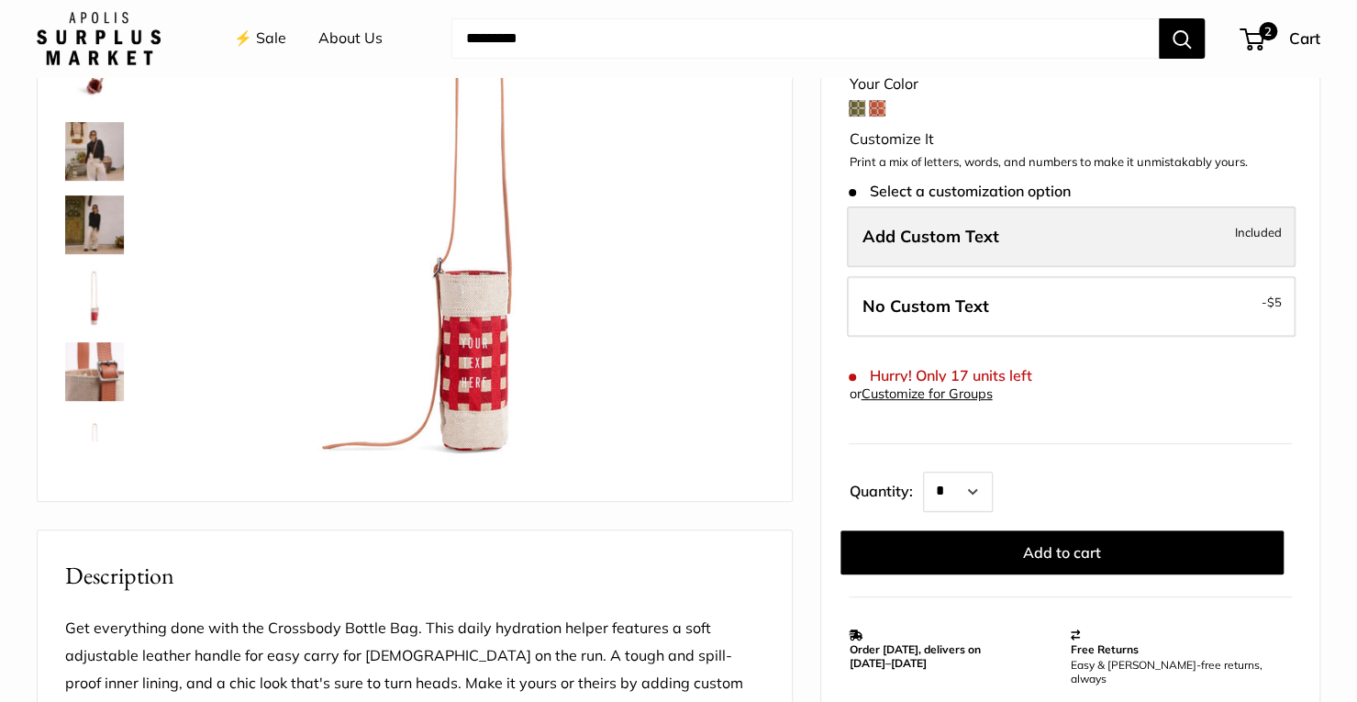
click at [1268, 247] on label "Add Custom Text Included" at bounding box center [1071, 236] width 449 height 61
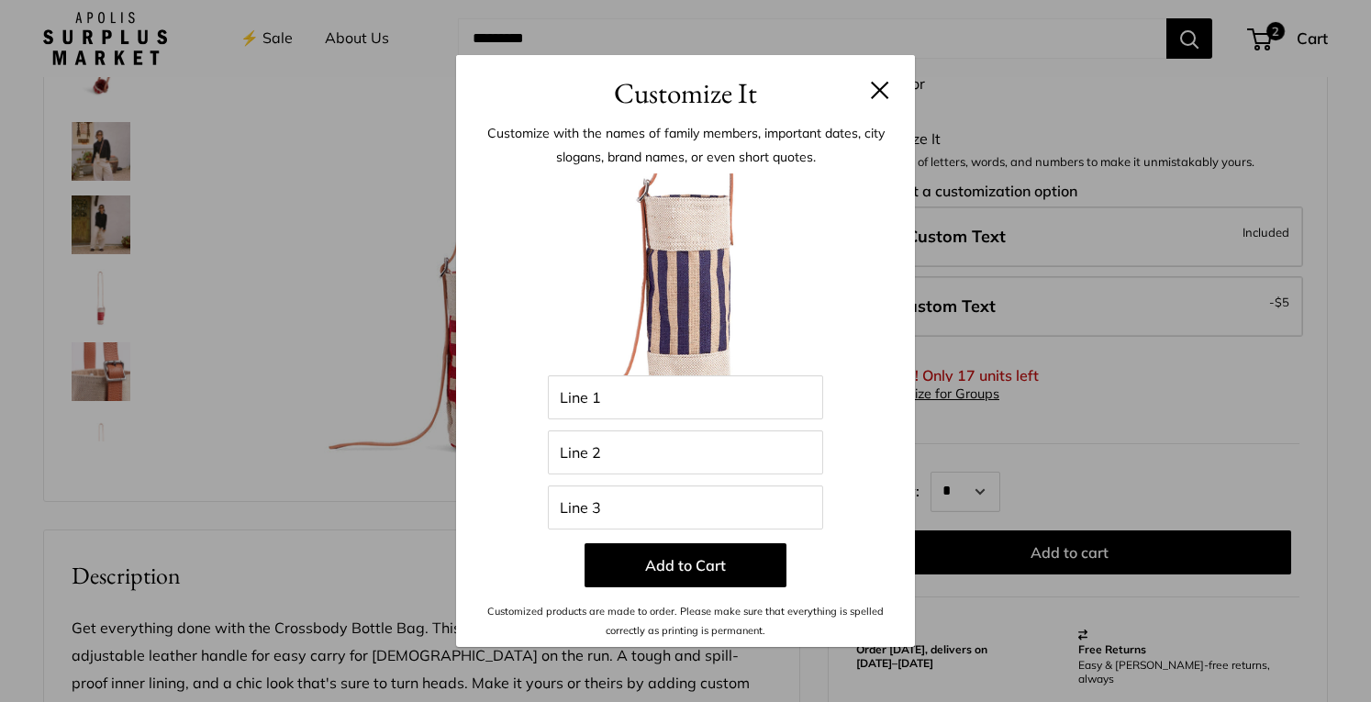
click at [872, 96] on button at bounding box center [880, 90] width 18 height 18
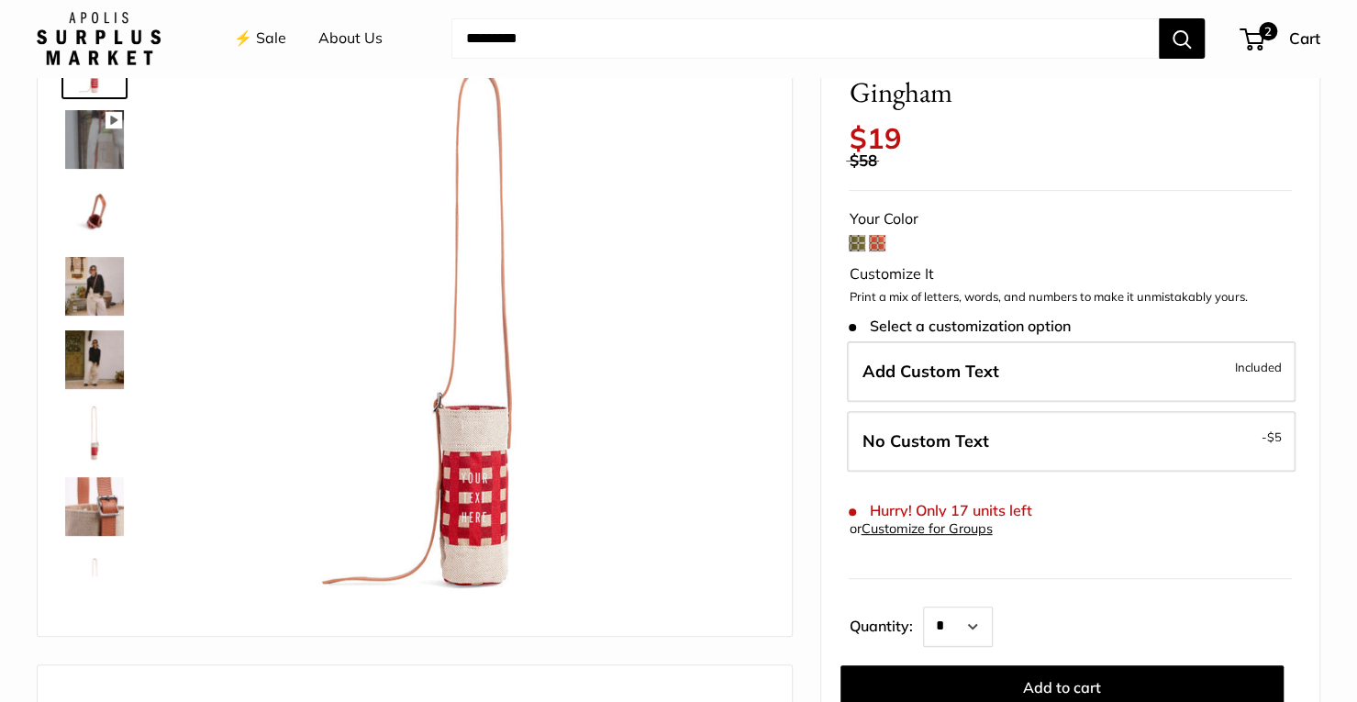
scroll to position [0, 0]
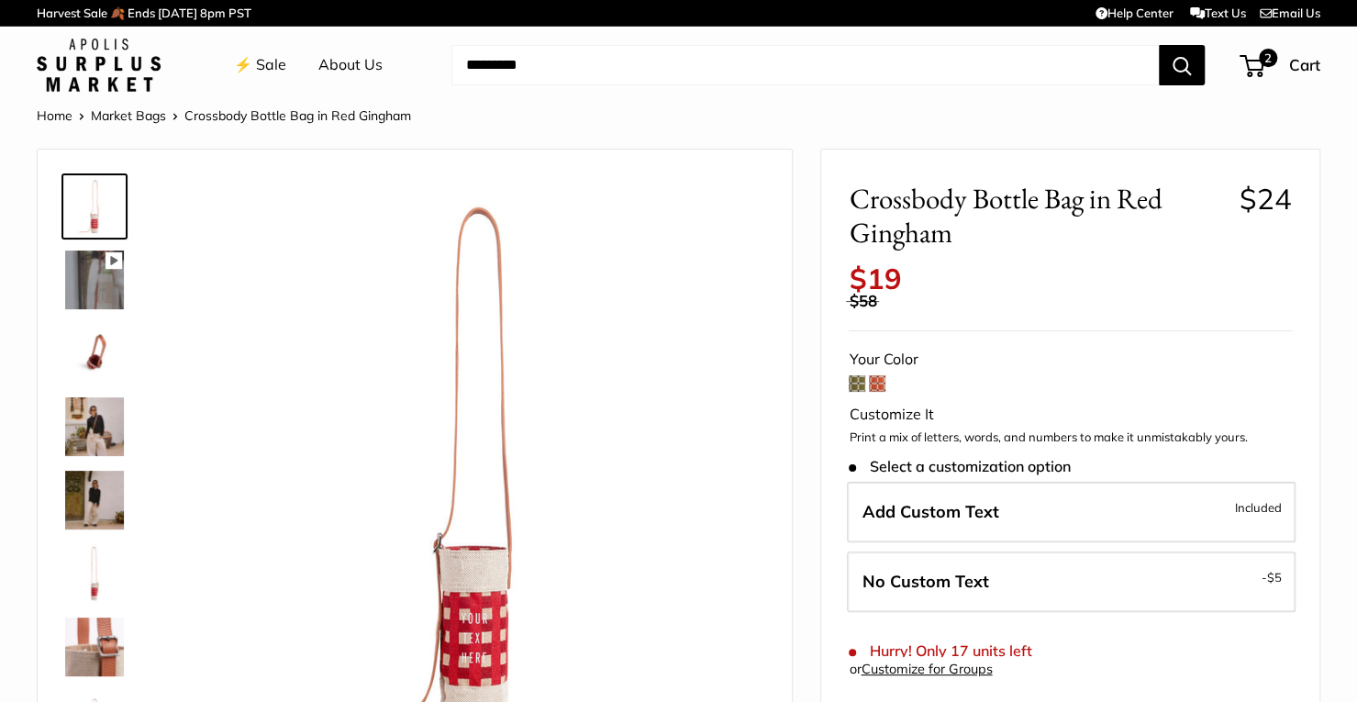
click at [885, 282] on span "$19" at bounding box center [875, 279] width 52 height 36
click at [1264, 57] on span "2" at bounding box center [1268, 58] width 22 height 22
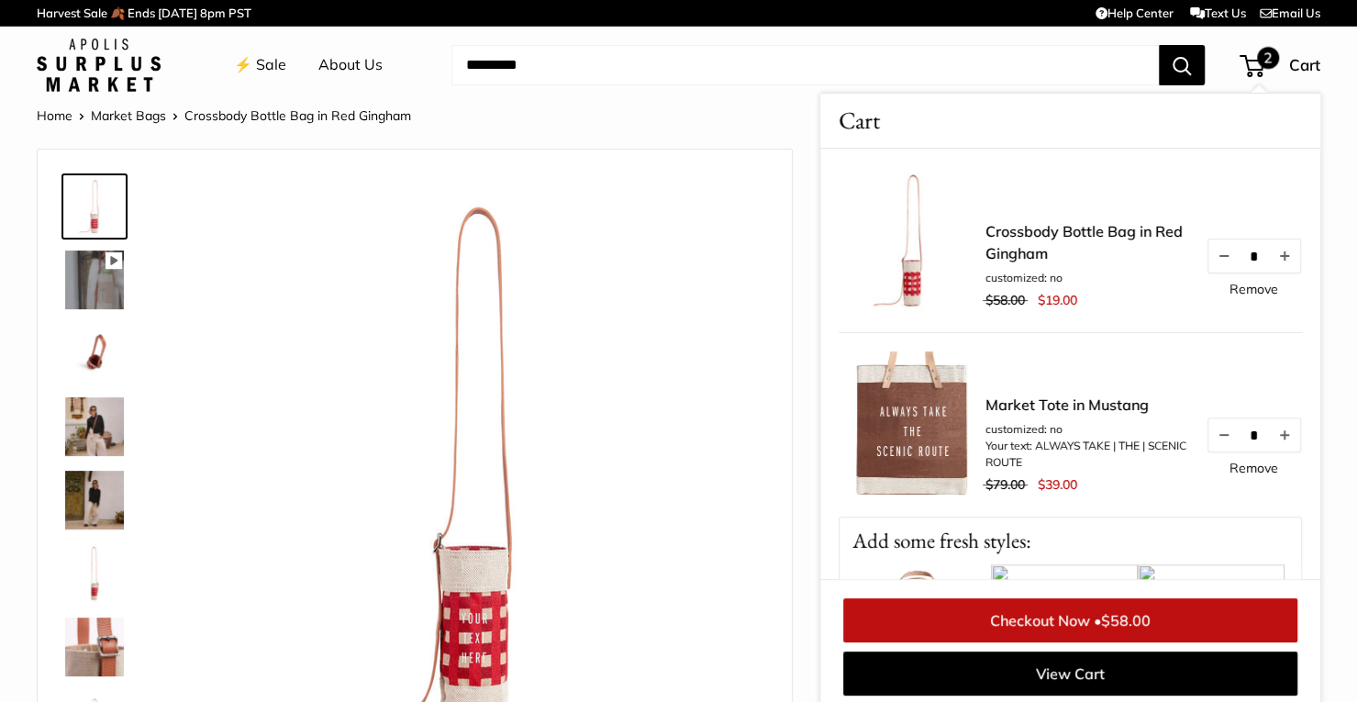
click at [1057, 627] on link "Checkout Now • $58.00" at bounding box center [1070, 620] width 454 height 44
